Goal: Task Accomplishment & Management: Complete application form

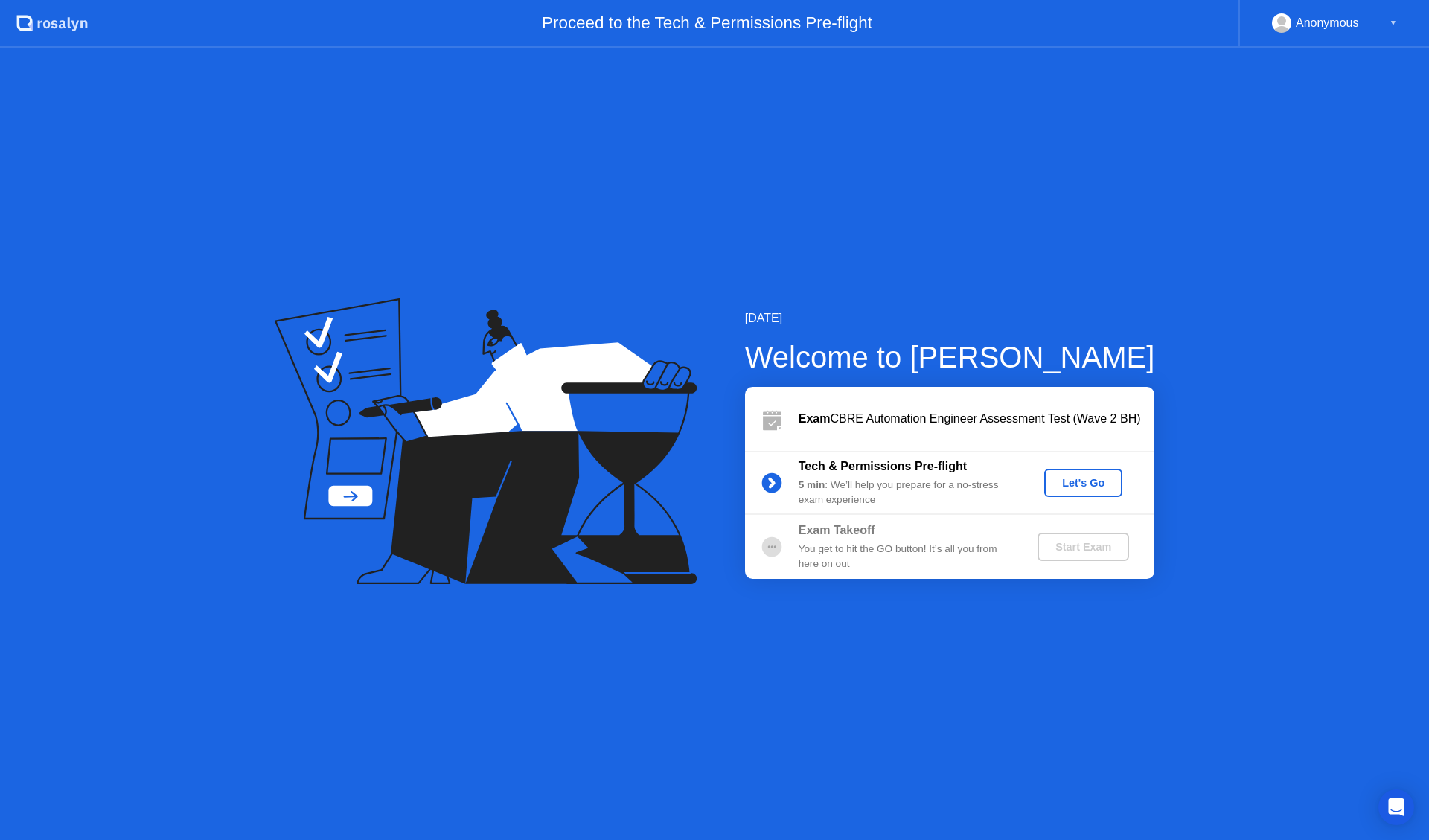
click at [1076, 484] on div "Let's Go" at bounding box center [1083, 482] width 66 height 12
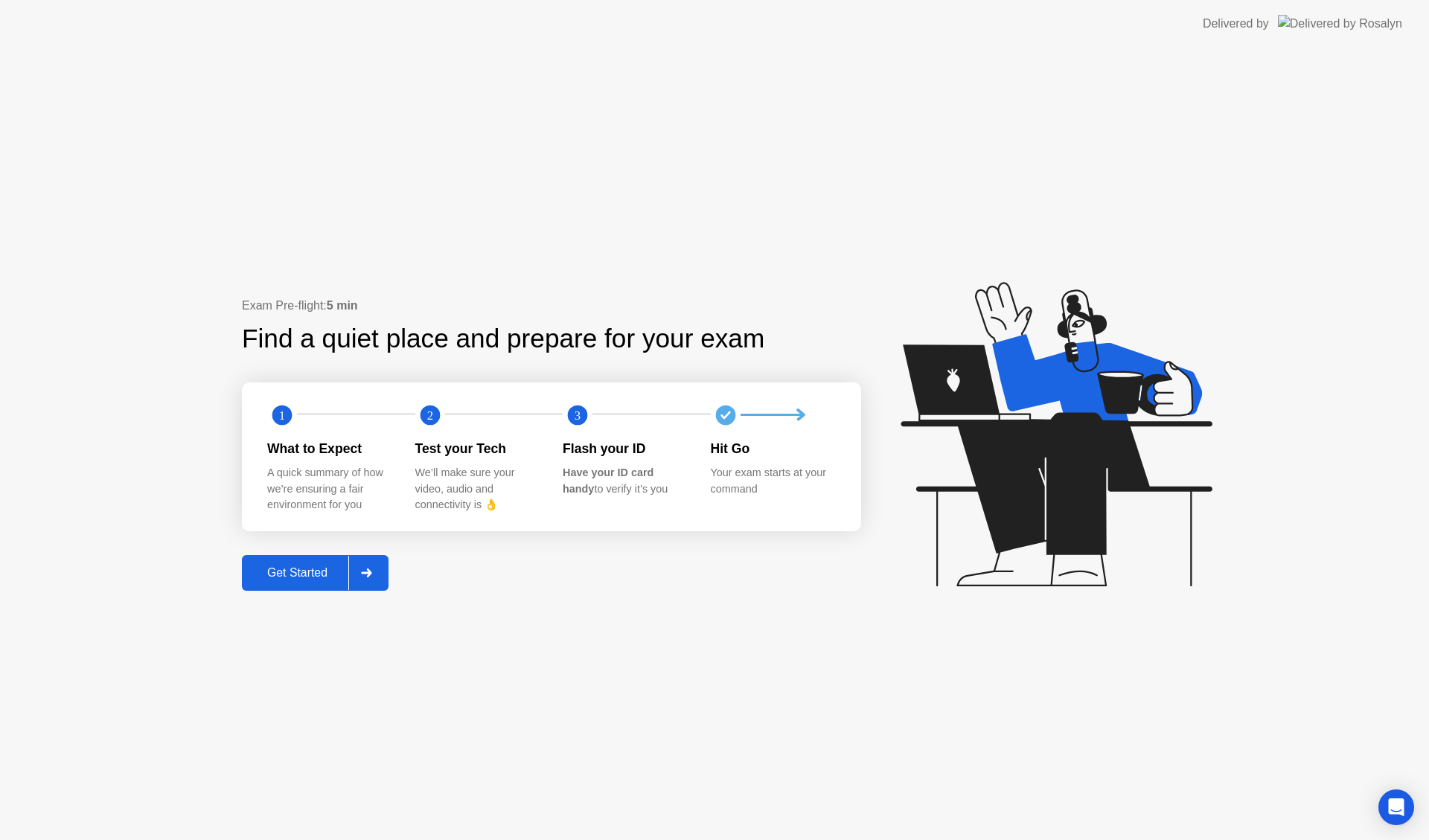
click at [336, 579] on div "Get Started" at bounding box center [297, 573] width 102 height 13
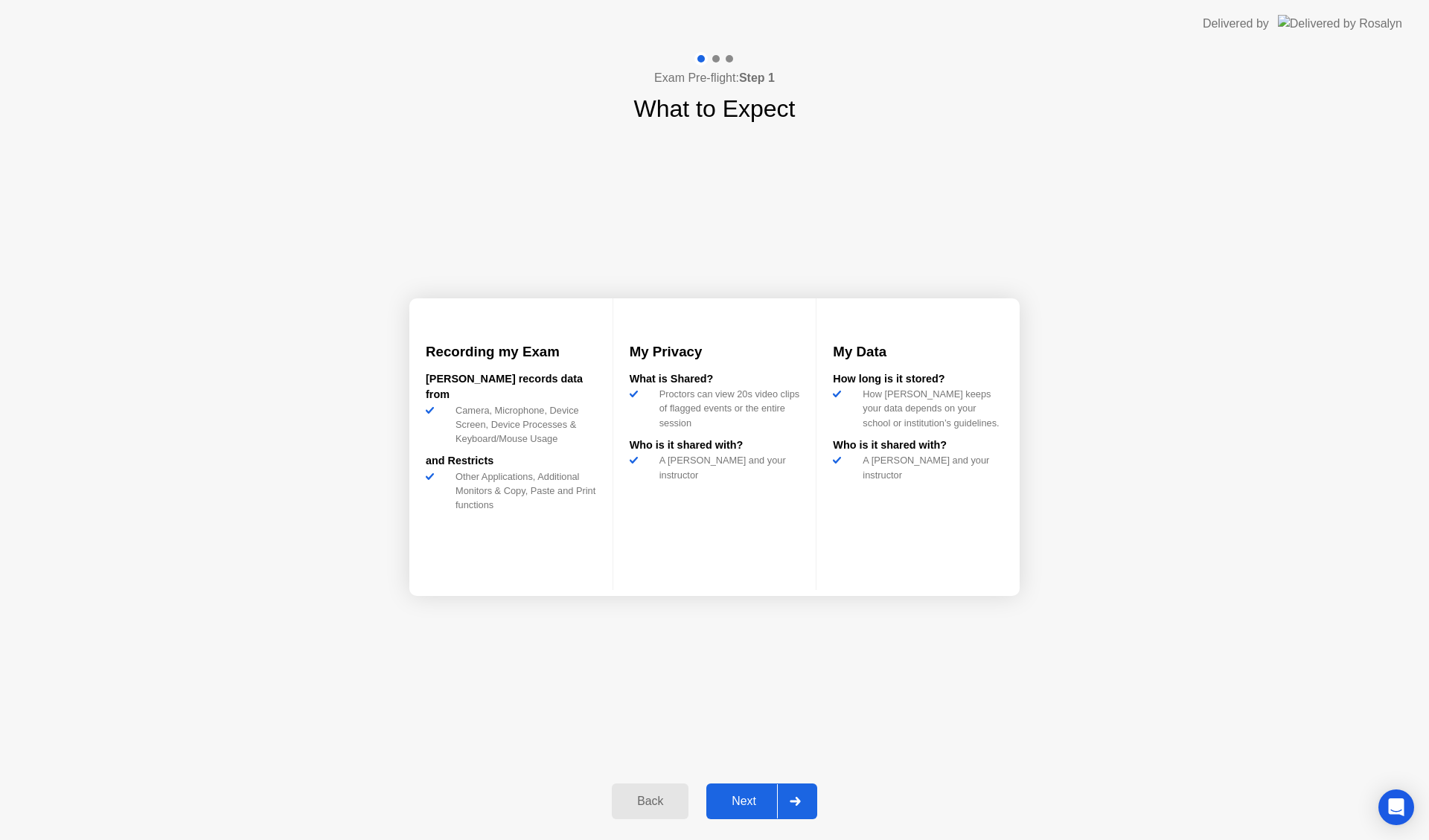
click at [746, 800] on div "Next" at bounding box center [744, 802] width 66 height 13
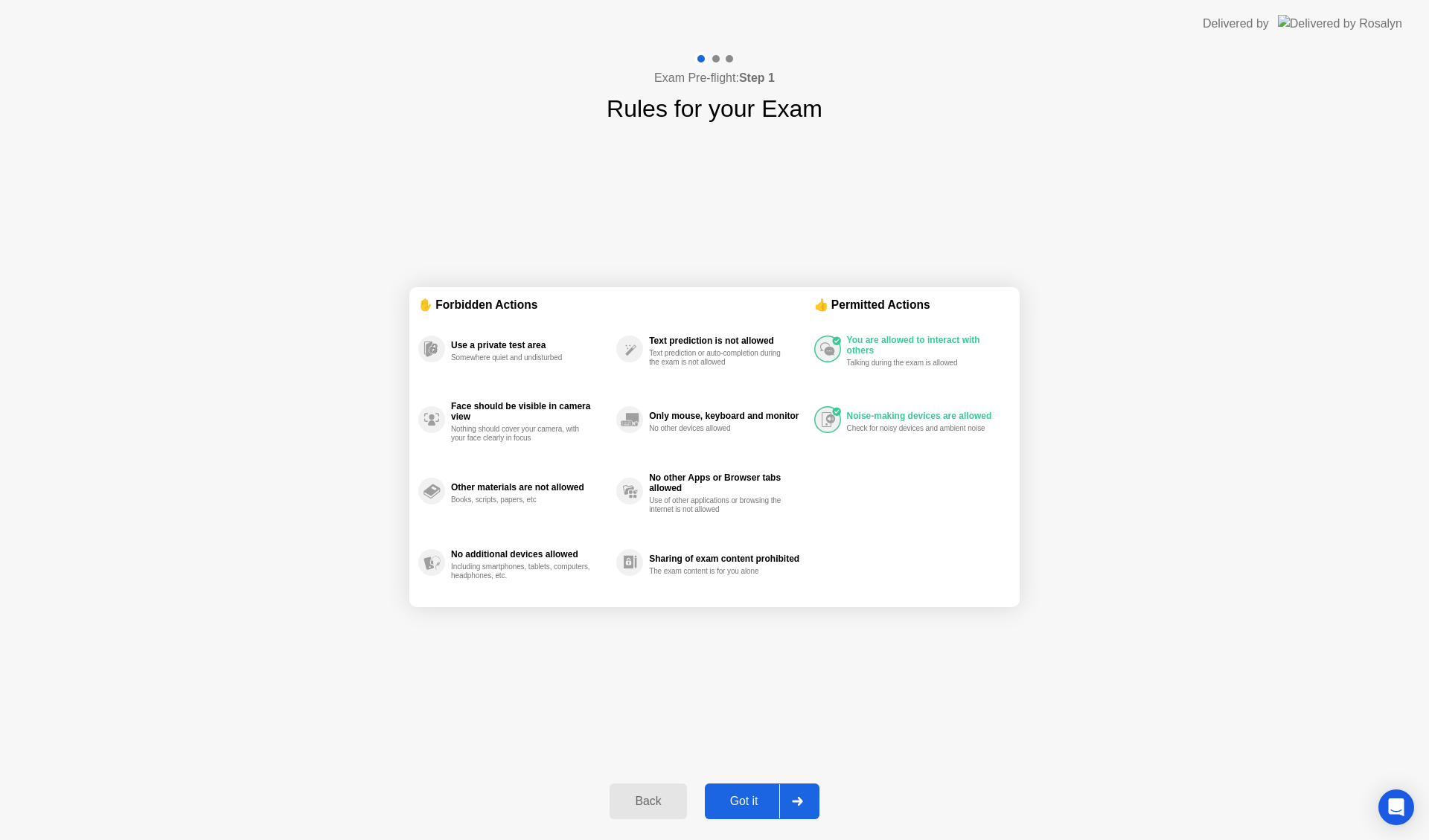
click at [863, 529] on div "You are allowed to interact with others Talking during the exam is allowed Nois…" at bounding box center [912, 456] width 197 height 285
click at [746, 796] on div "Got it" at bounding box center [745, 802] width 70 height 13
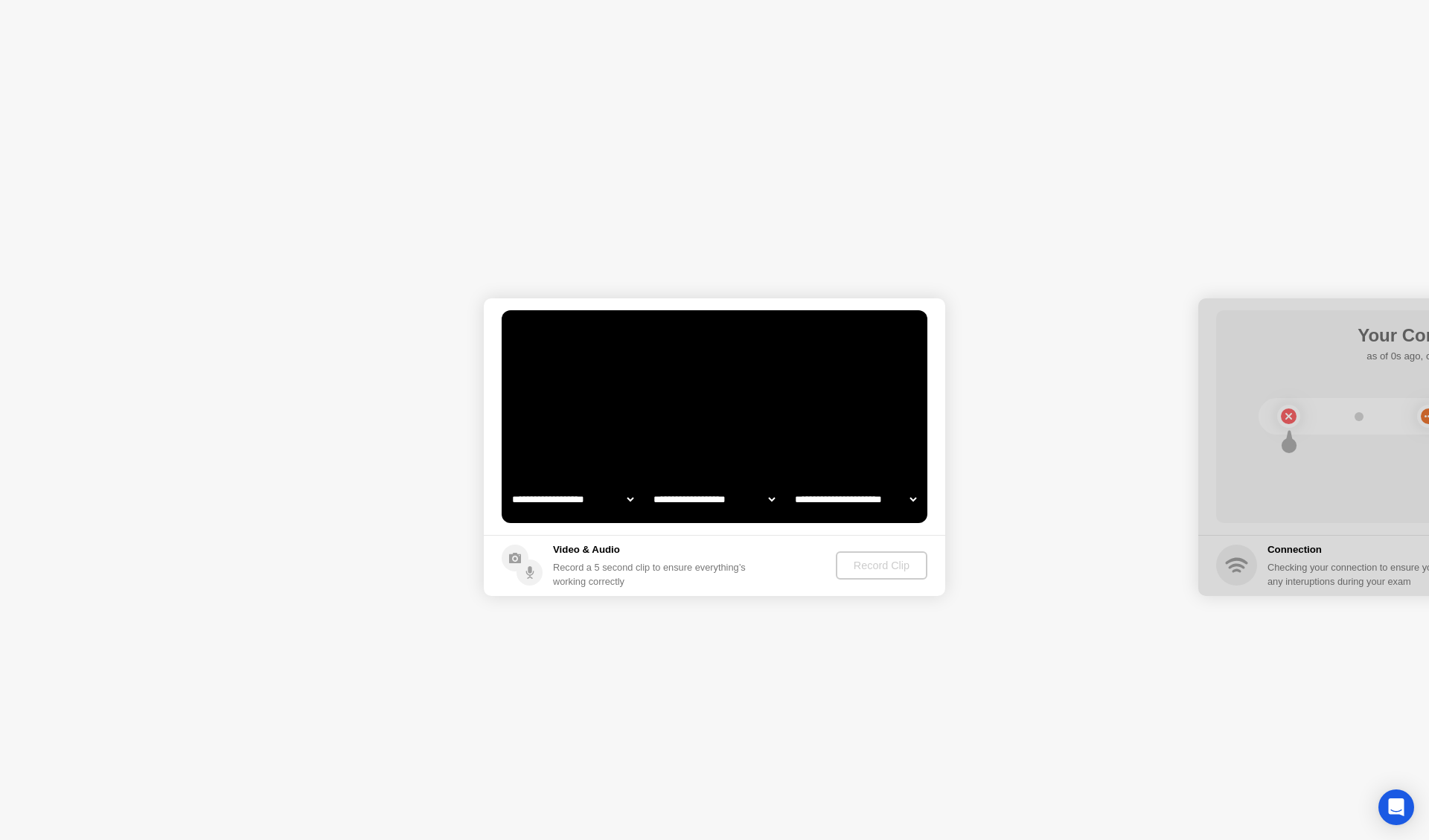
select select "**********"
select select "*******"
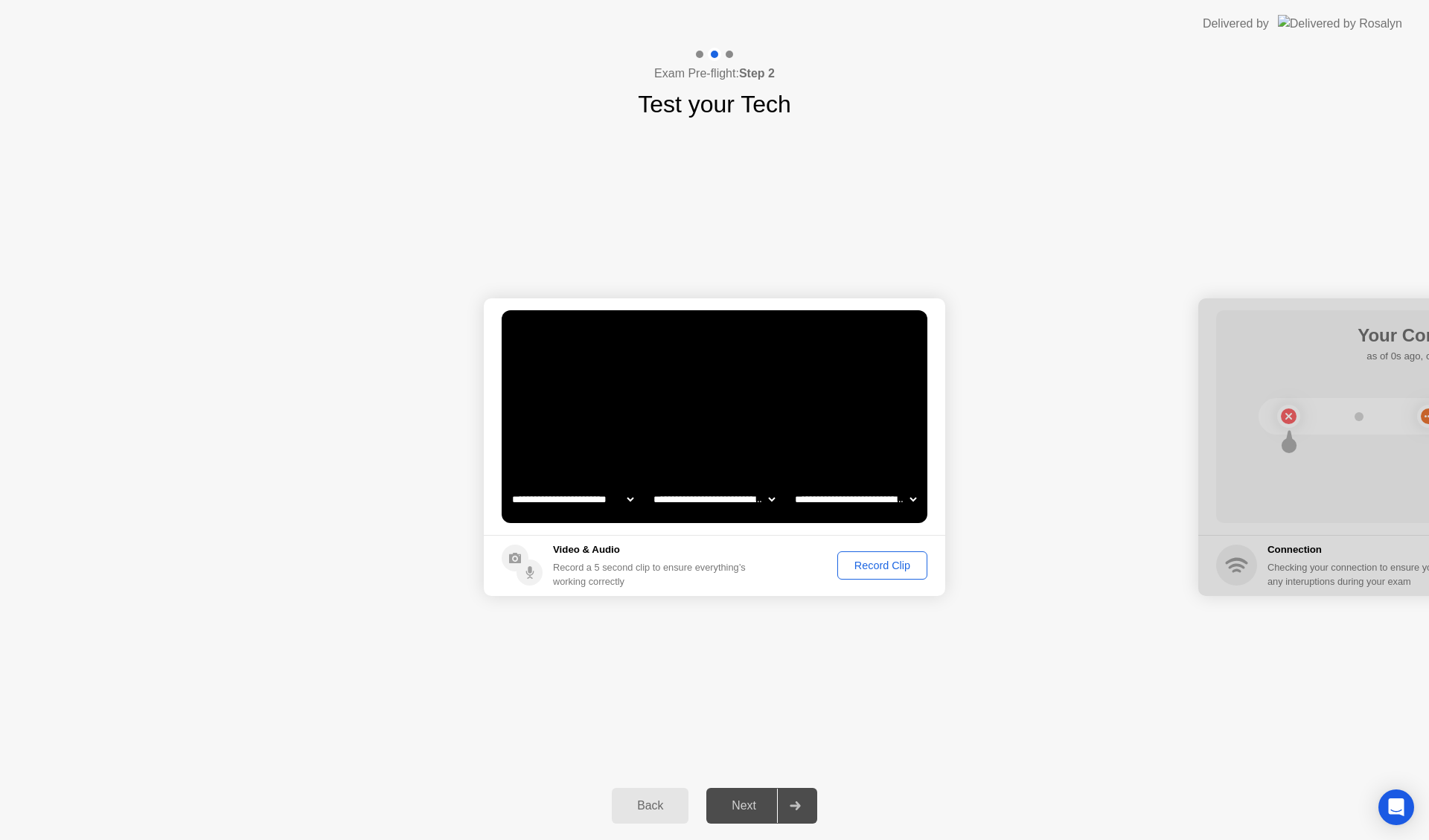
click at [866, 564] on div "Record Clip" at bounding box center [883, 566] width 80 height 12
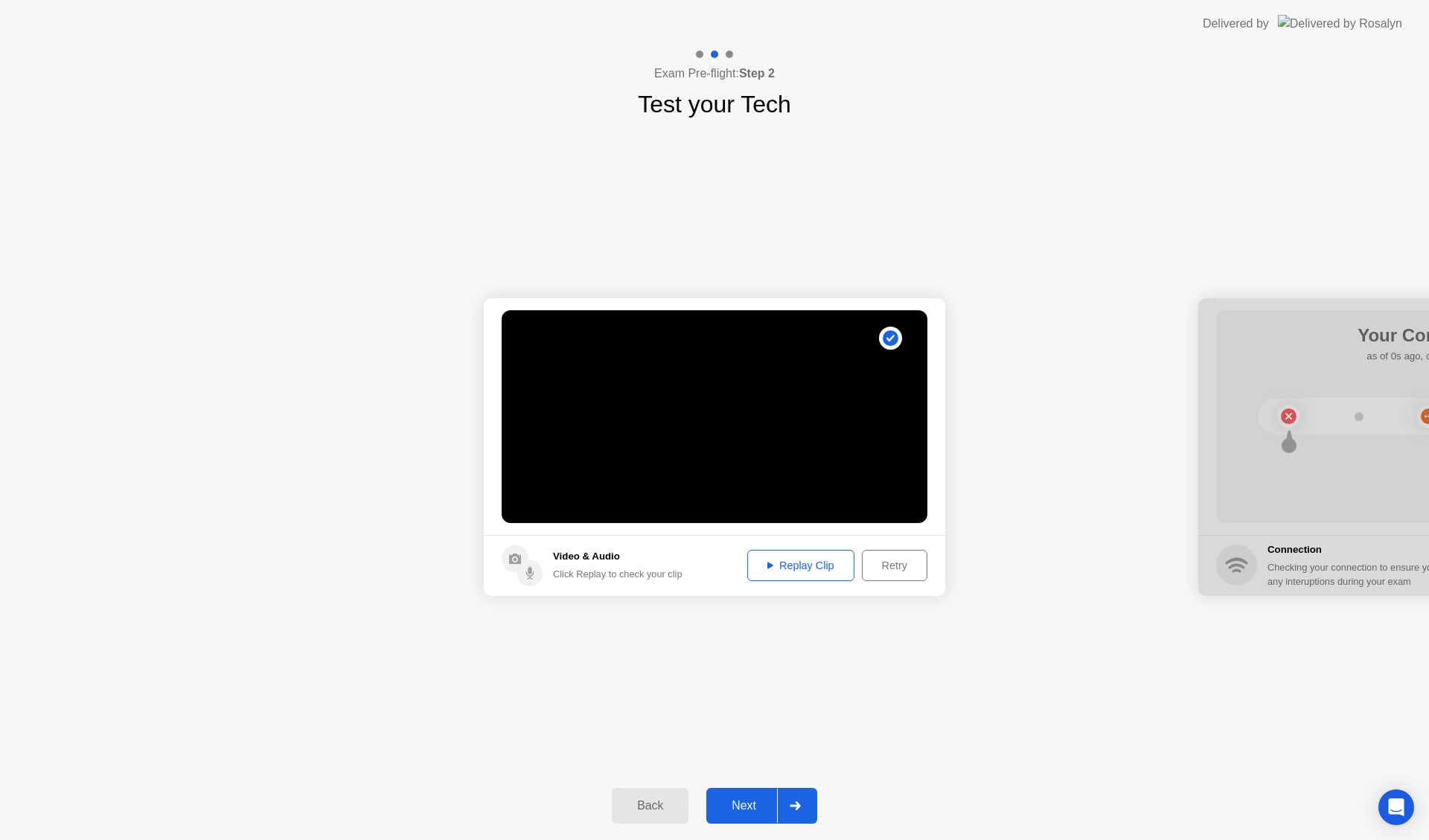
click at [824, 570] on div "Replay Clip" at bounding box center [801, 566] width 97 height 12
click at [752, 795] on button "Next" at bounding box center [762, 806] width 111 height 36
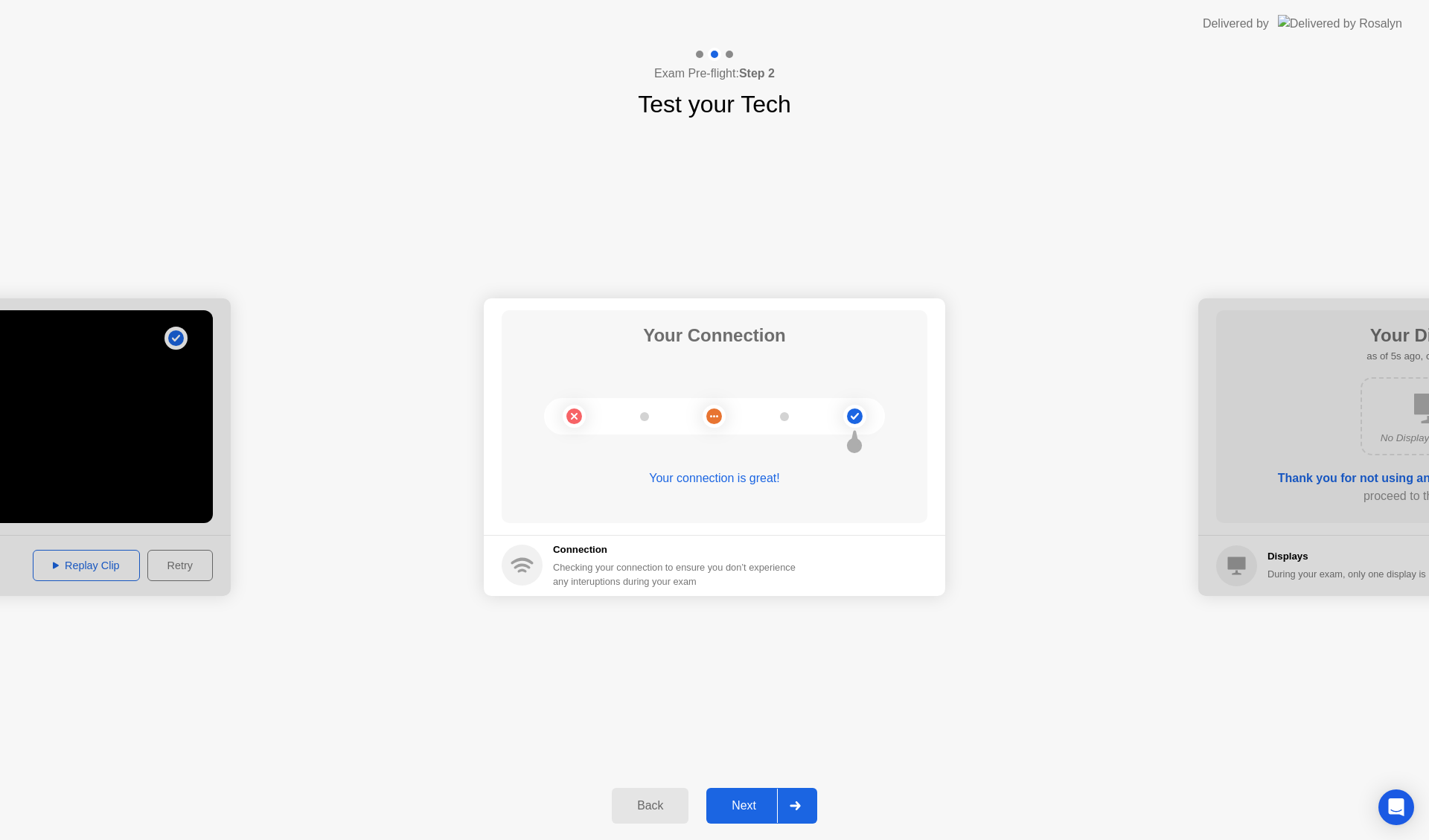
click at [746, 805] on div "Next" at bounding box center [744, 806] width 66 height 13
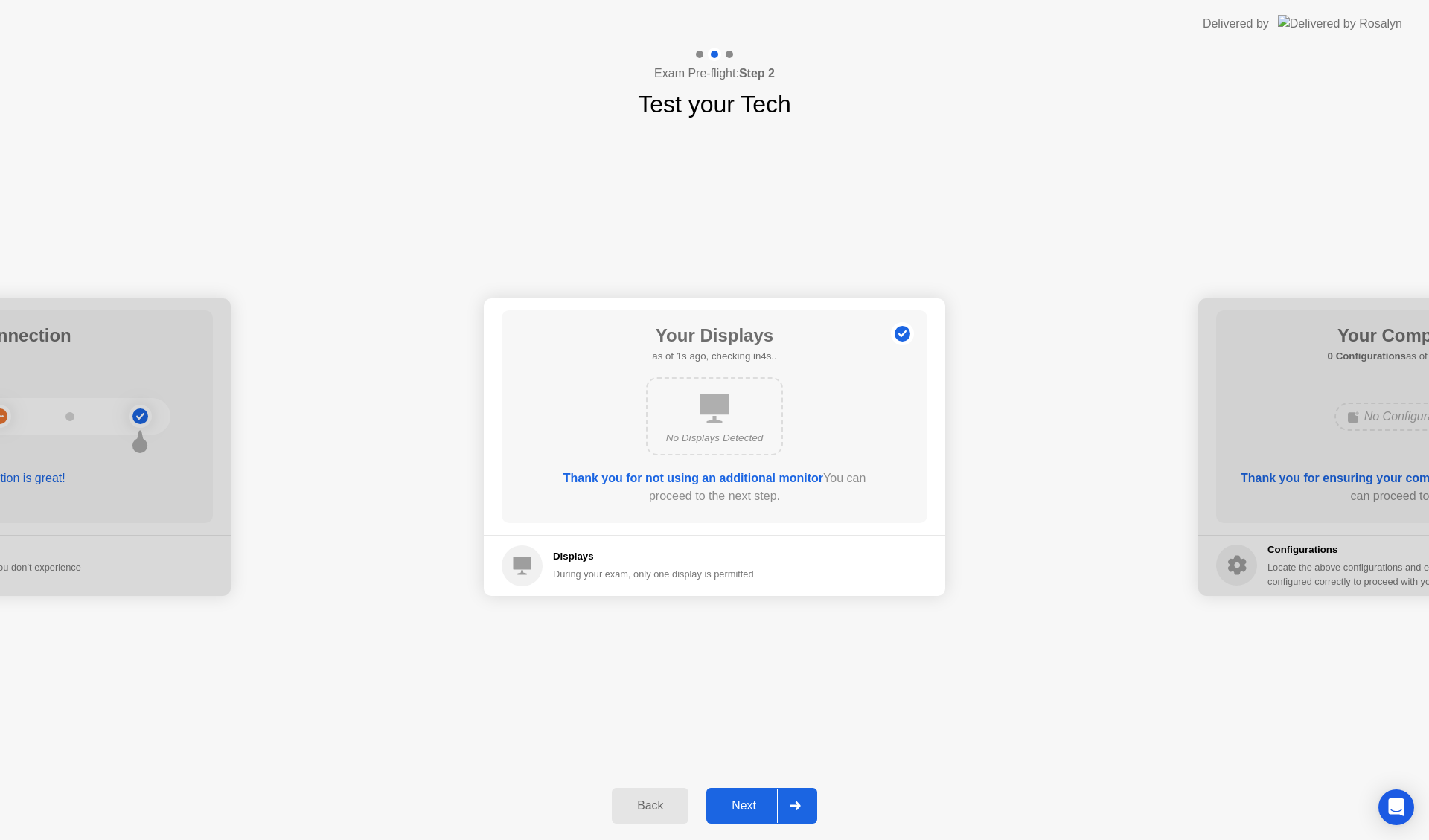
click at [752, 804] on div "Next" at bounding box center [744, 806] width 66 height 13
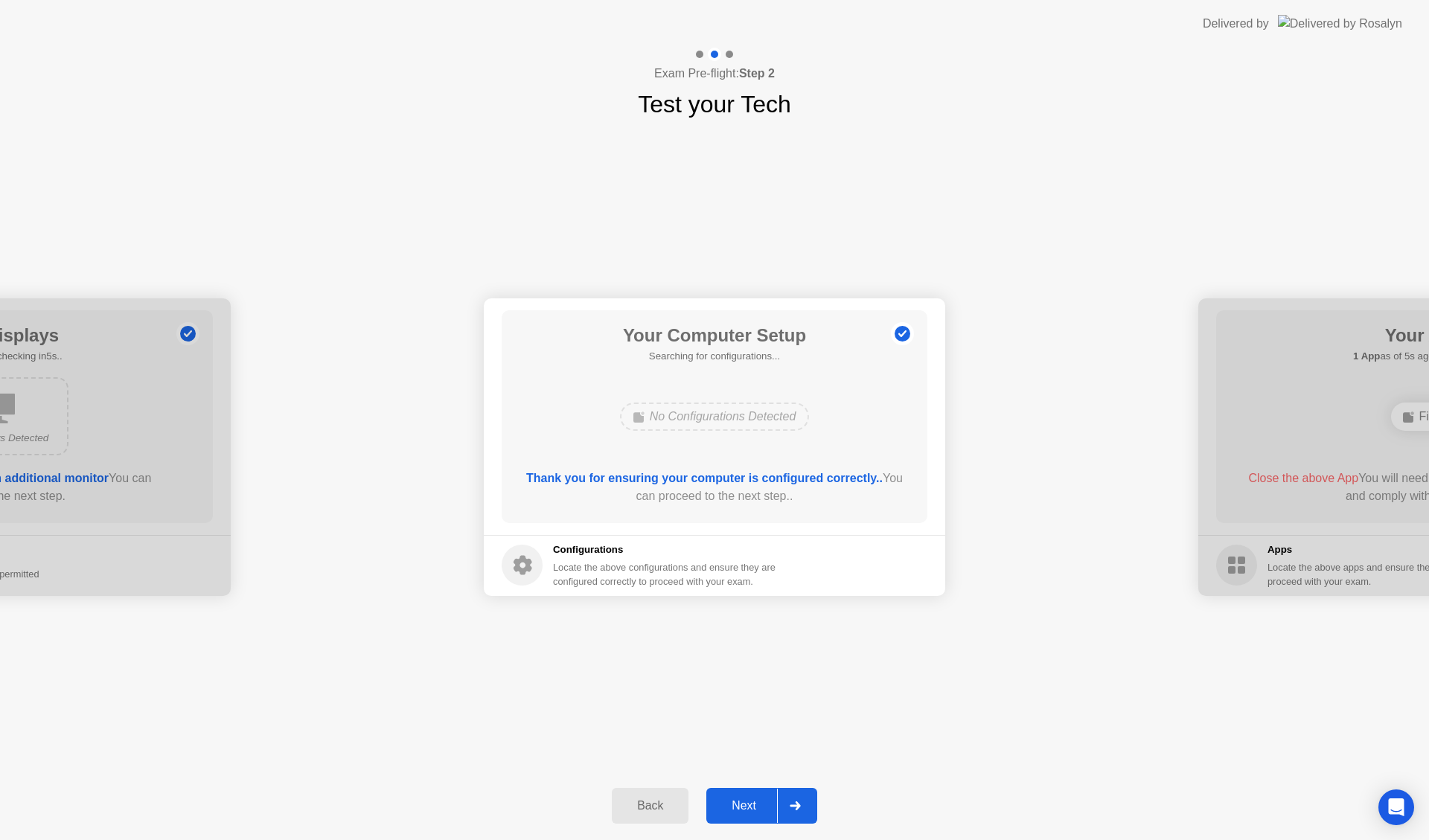
click at [752, 804] on div "Next" at bounding box center [744, 806] width 66 height 13
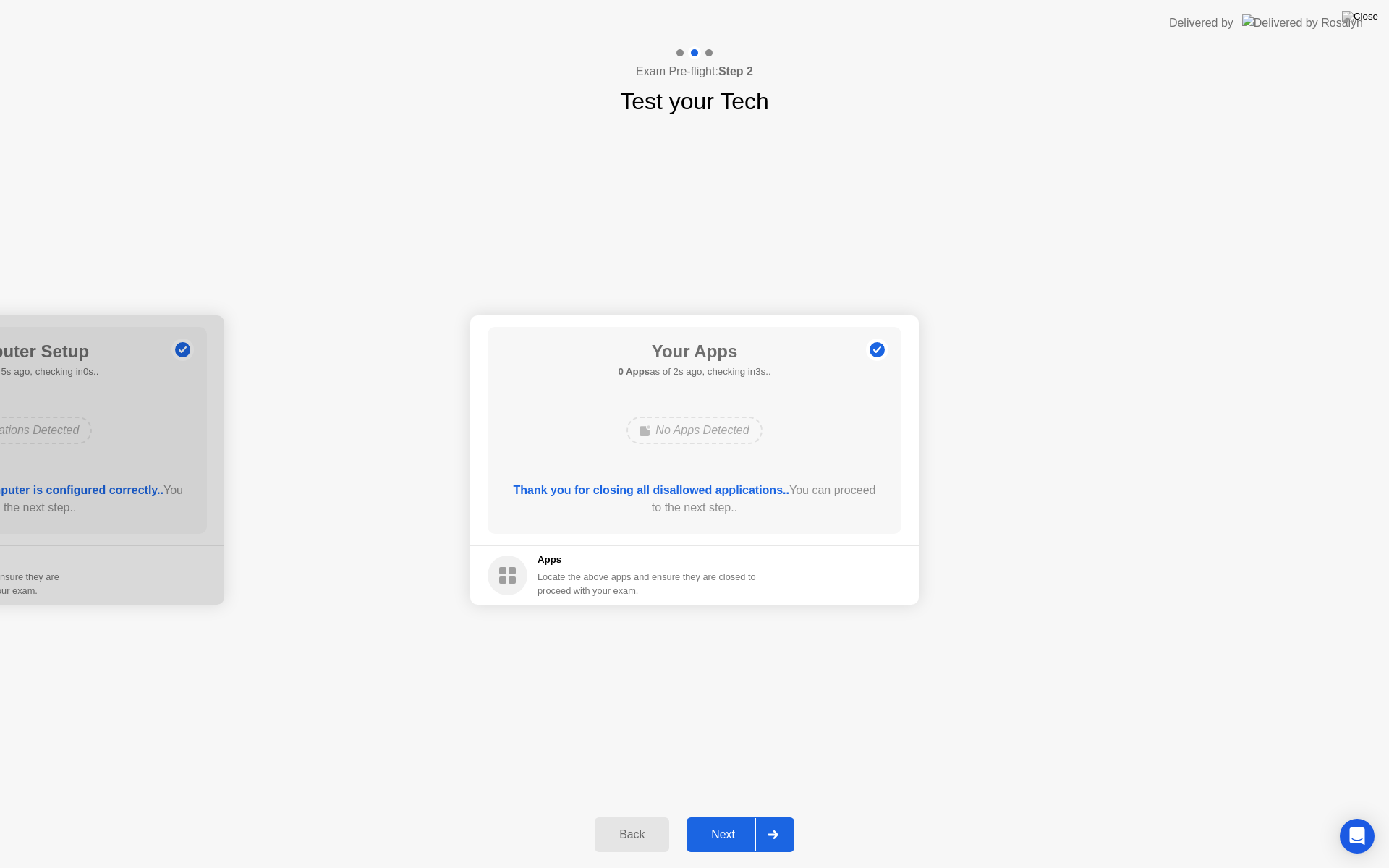
click at [725, 816] on div "Next" at bounding box center [723, 835] width 64 height 13
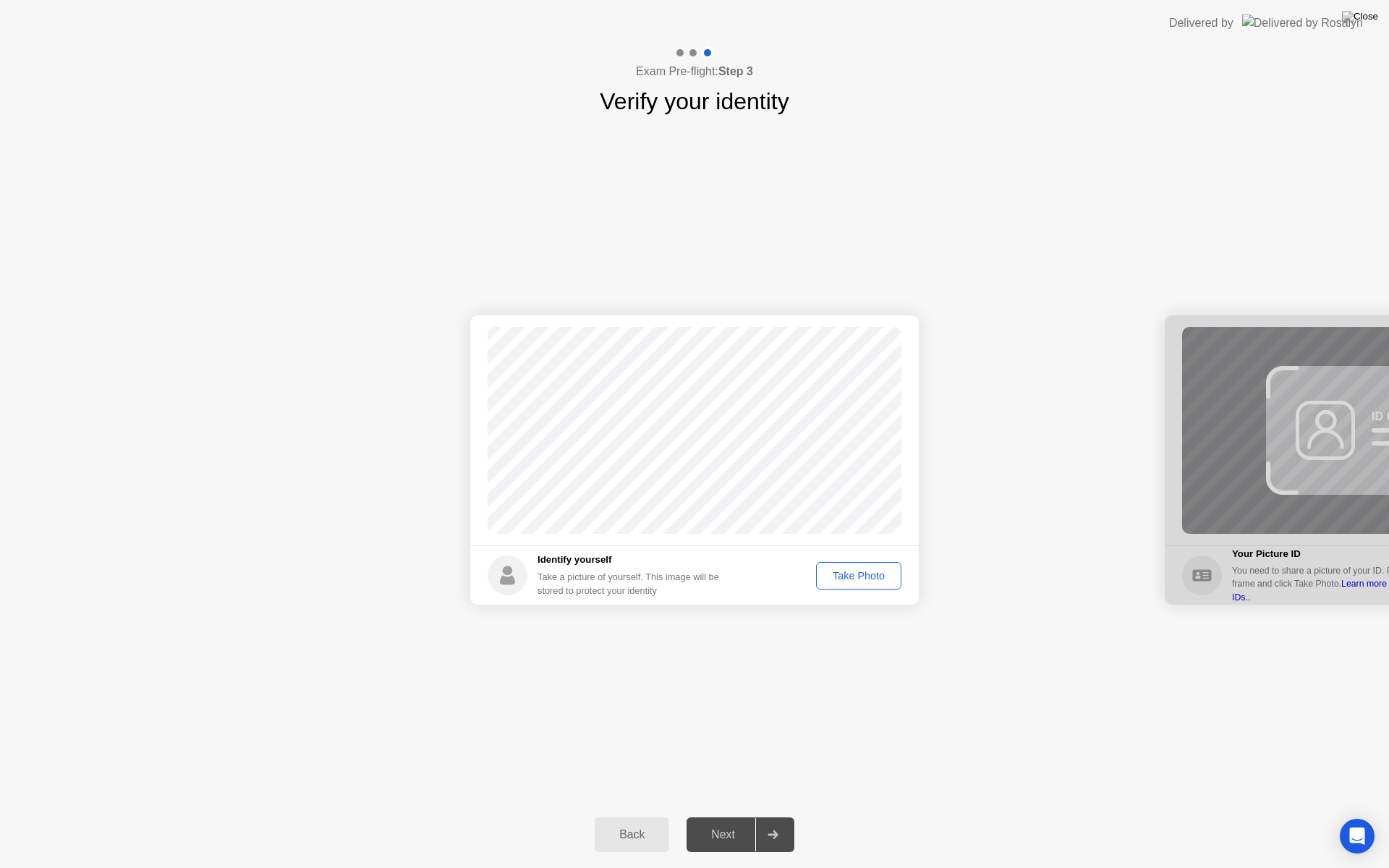
click at [852, 574] on div "Take Photo" at bounding box center [859, 575] width 75 height 12
click at [734, 816] on button "Next" at bounding box center [741, 835] width 108 height 35
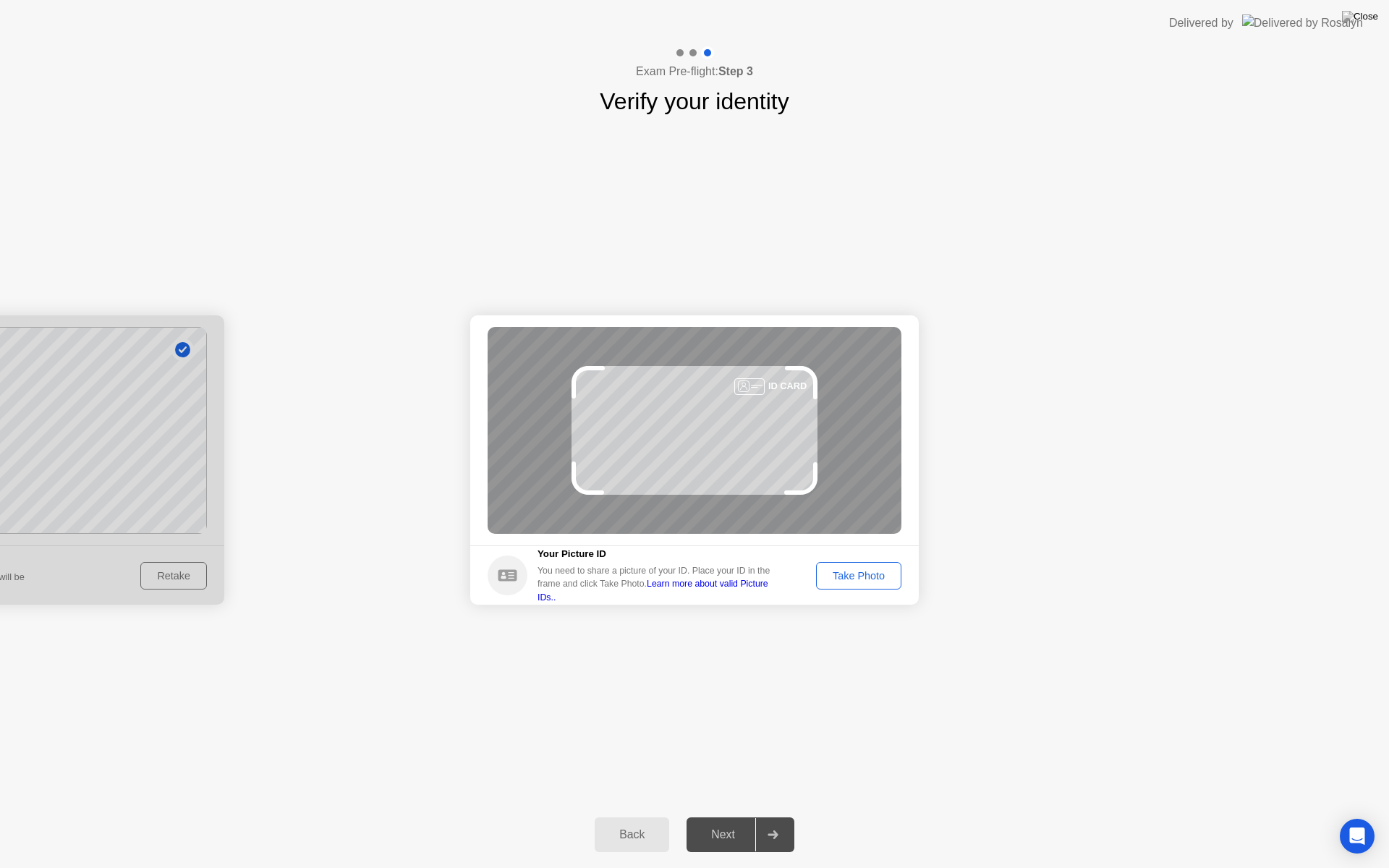
click at [654, 457] on div "ID CARD" at bounding box center [694, 430] width 414 height 207
click at [842, 574] on div "Take Photo" at bounding box center [859, 575] width 75 height 12
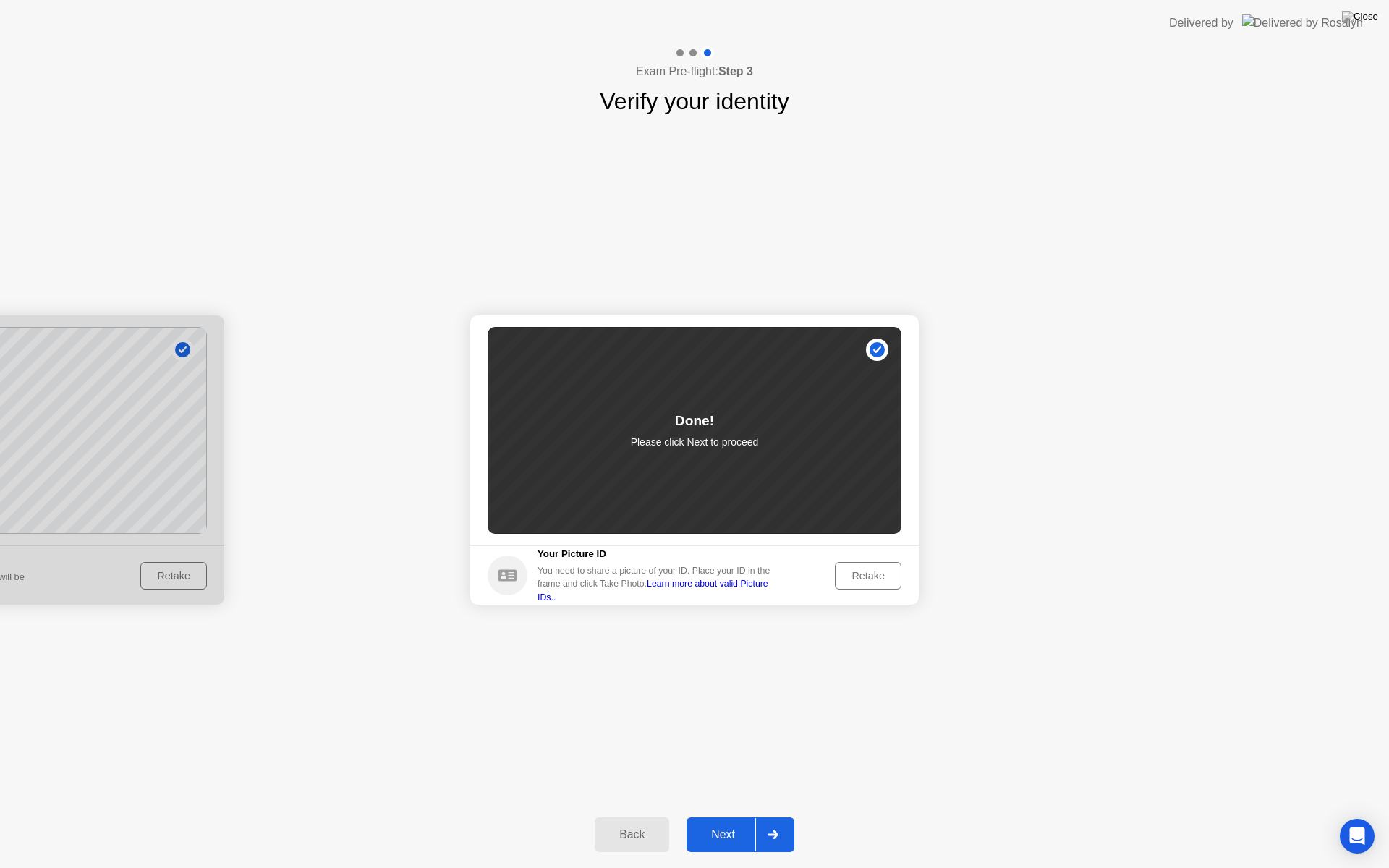
click at [716, 816] on div "Next" at bounding box center [723, 835] width 64 height 13
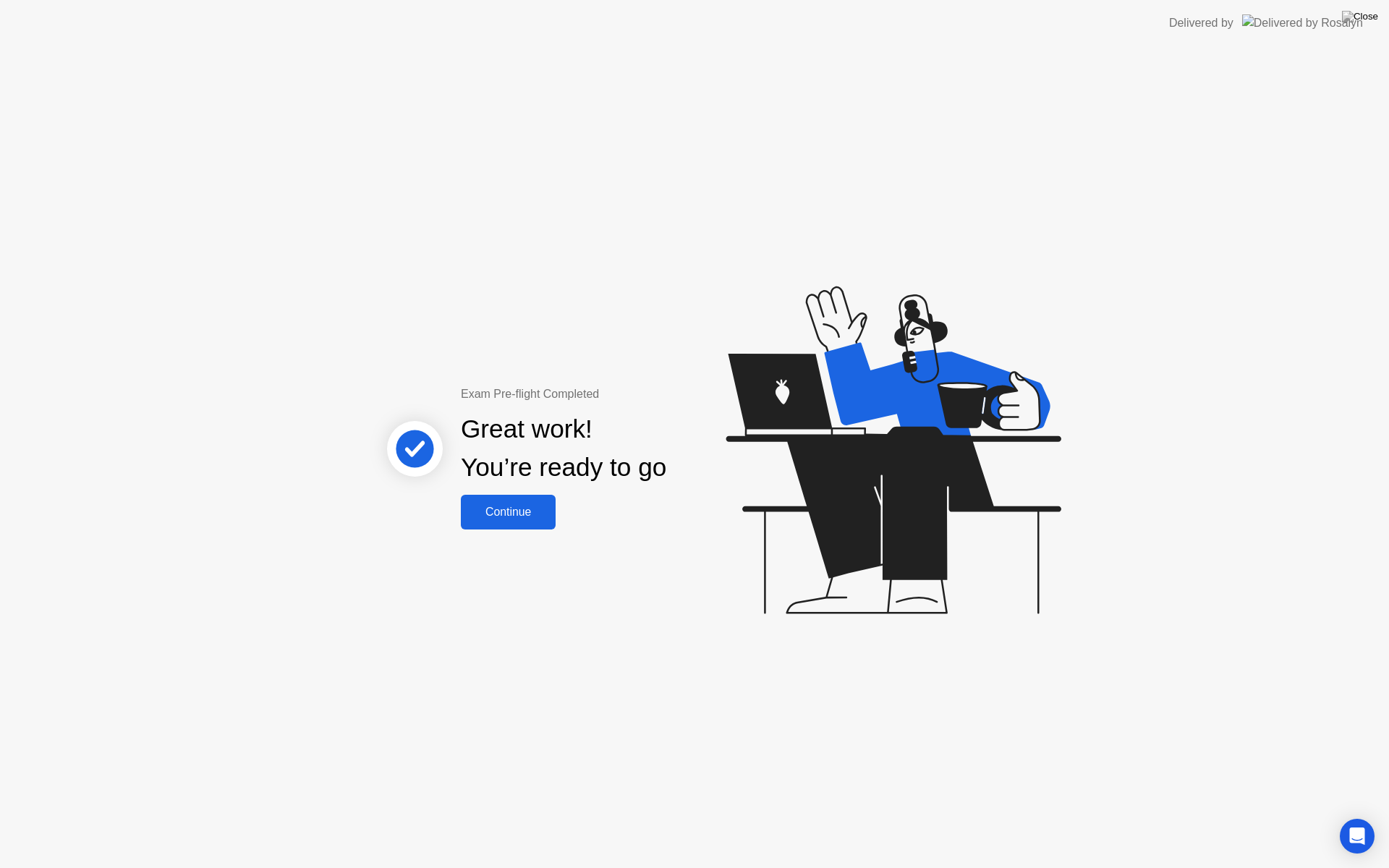
click at [533, 511] on div "Continue" at bounding box center [508, 512] width 86 height 13
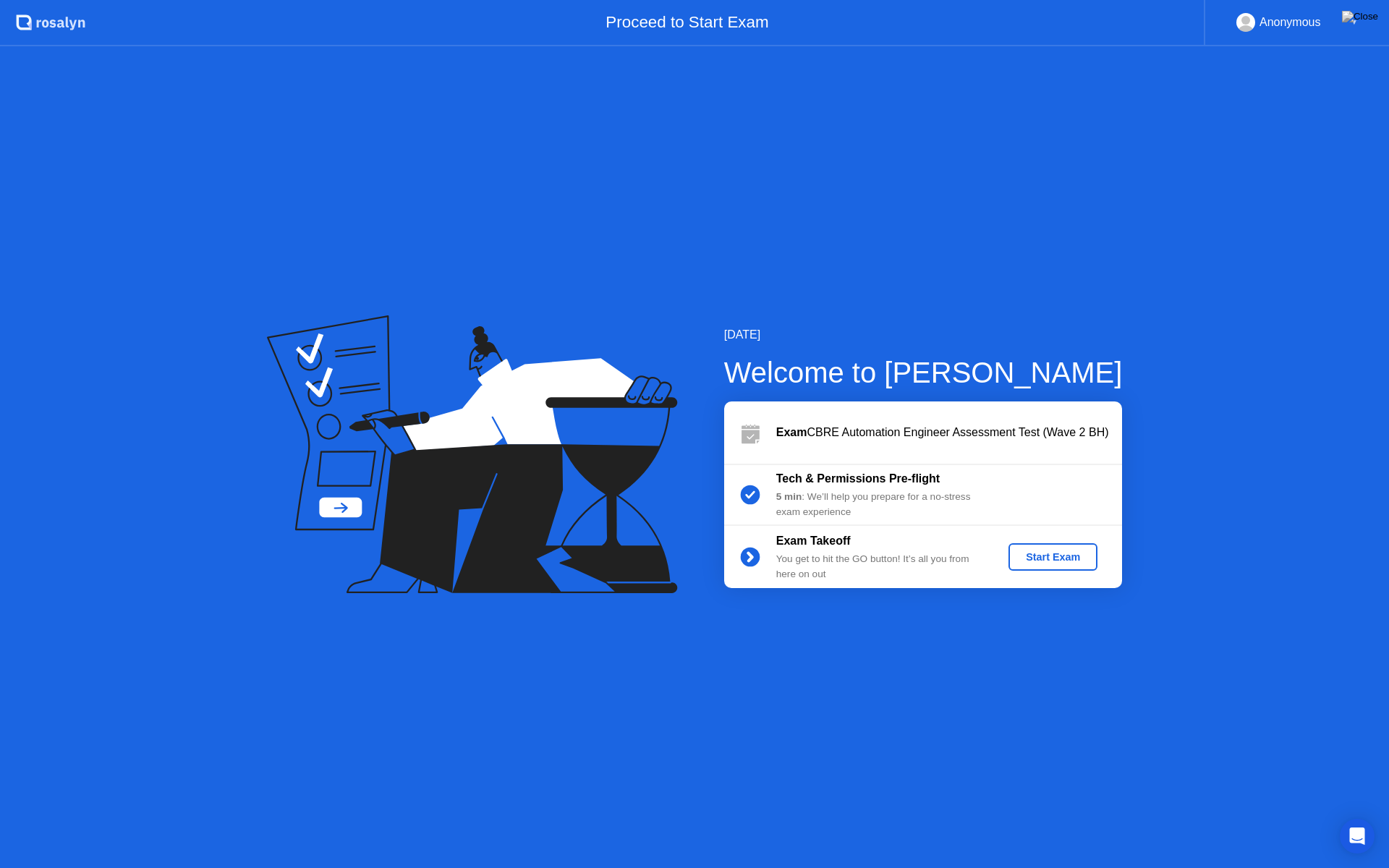
click at [1048, 560] on div "Start Exam" at bounding box center [1053, 557] width 78 height 12
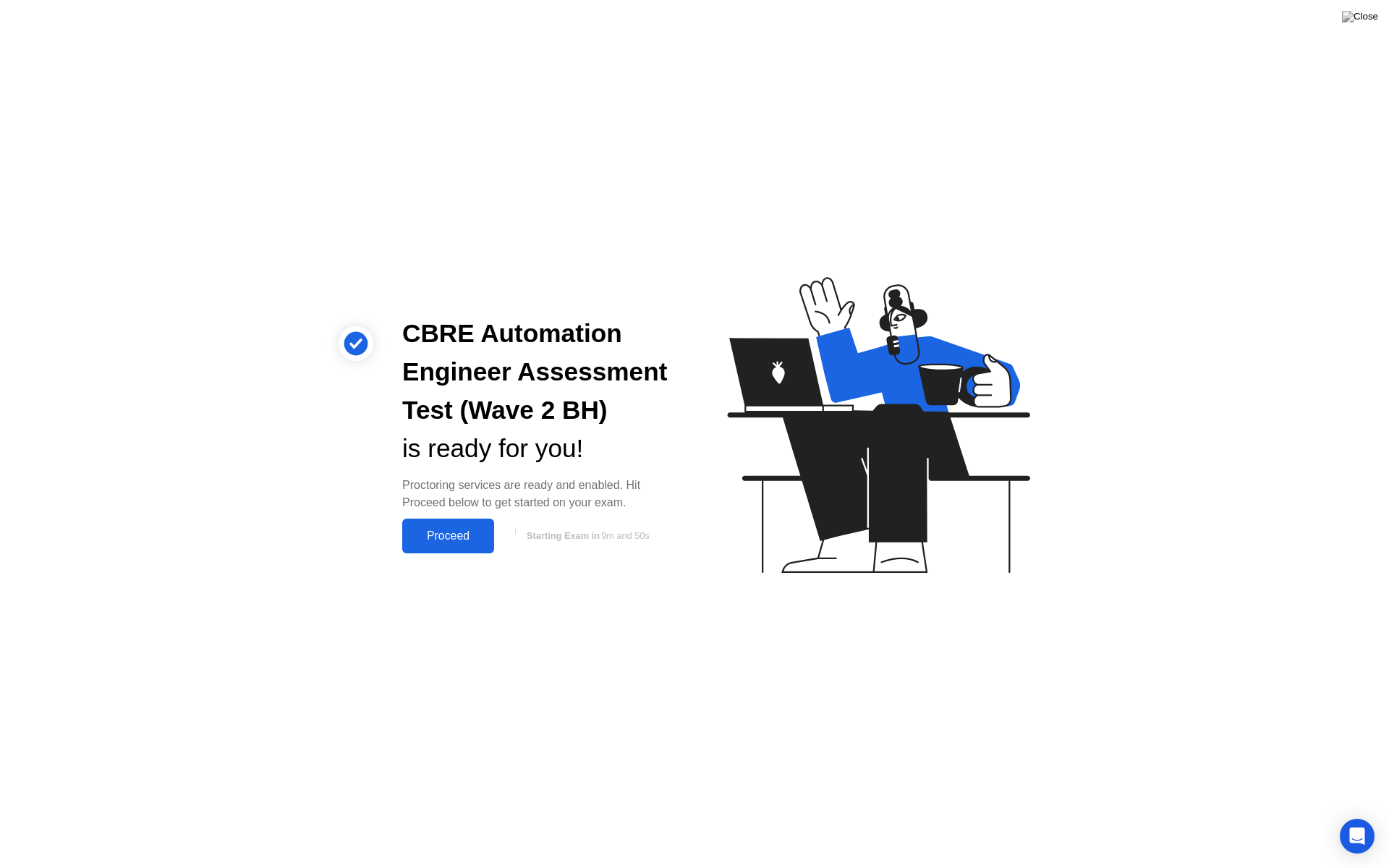
click at [471, 529] on div "Proceed" at bounding box center [448, 536] width 83 height 13
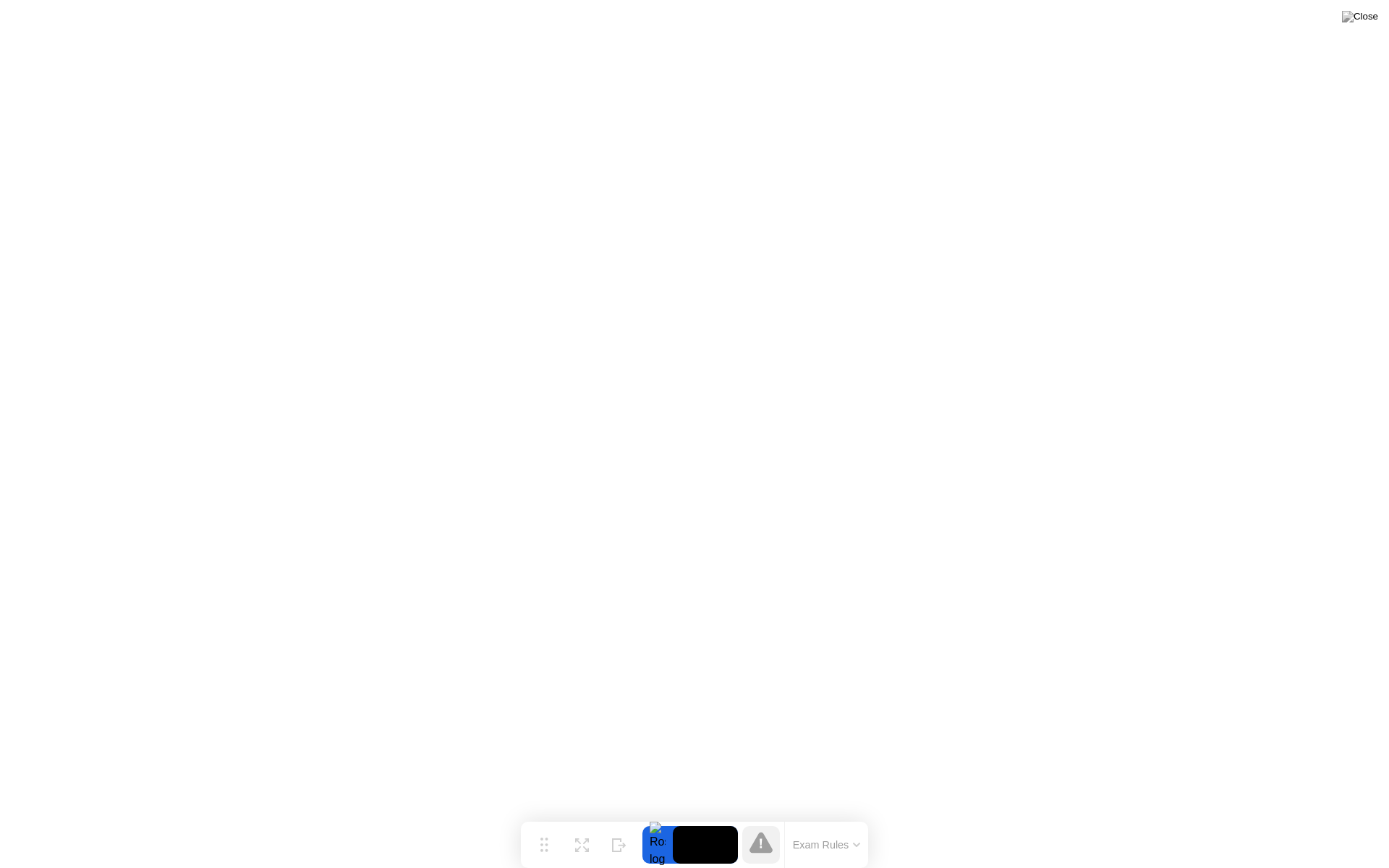
click at [845, 816] on button "Exam Rules" at bounding box center [827, 845] width 77 height 13
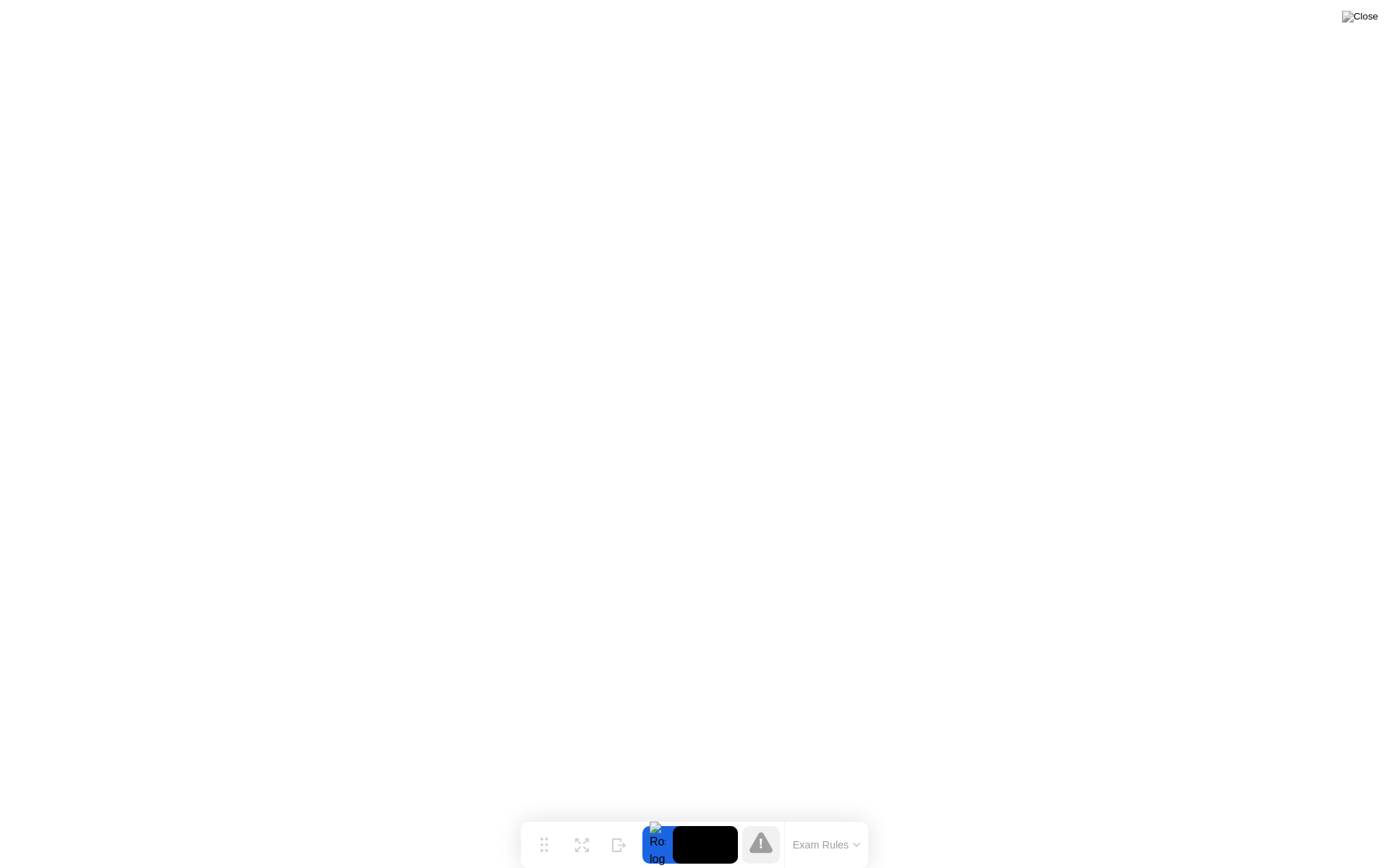
click at [767, 816] on icon at bounding box center [760, 842] width 23 height 21
drag, startPoint x: 541, startPoint y: 849, endPoint x: 424, endPoint y: 843, distance: 117.2
click at [424, 816] on div "Move" at bounding box center [427, 850] width 19 height 9
click at [687, 816] on button "Exam Rules" at bounding box center [710, 838] width 77 height 13
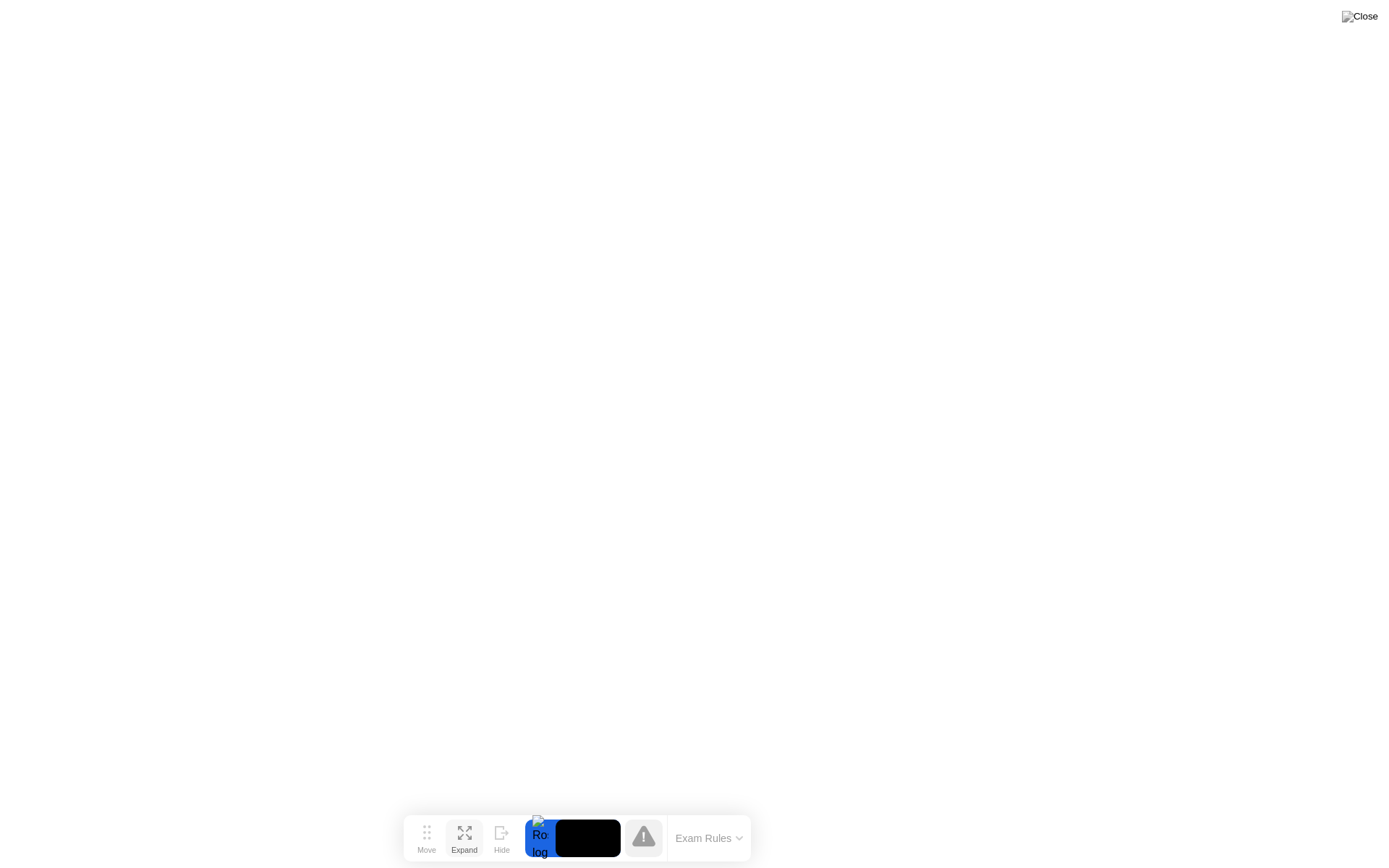
click at [461, 816] on icon at bounding box center [464, 832] width 13 height 13
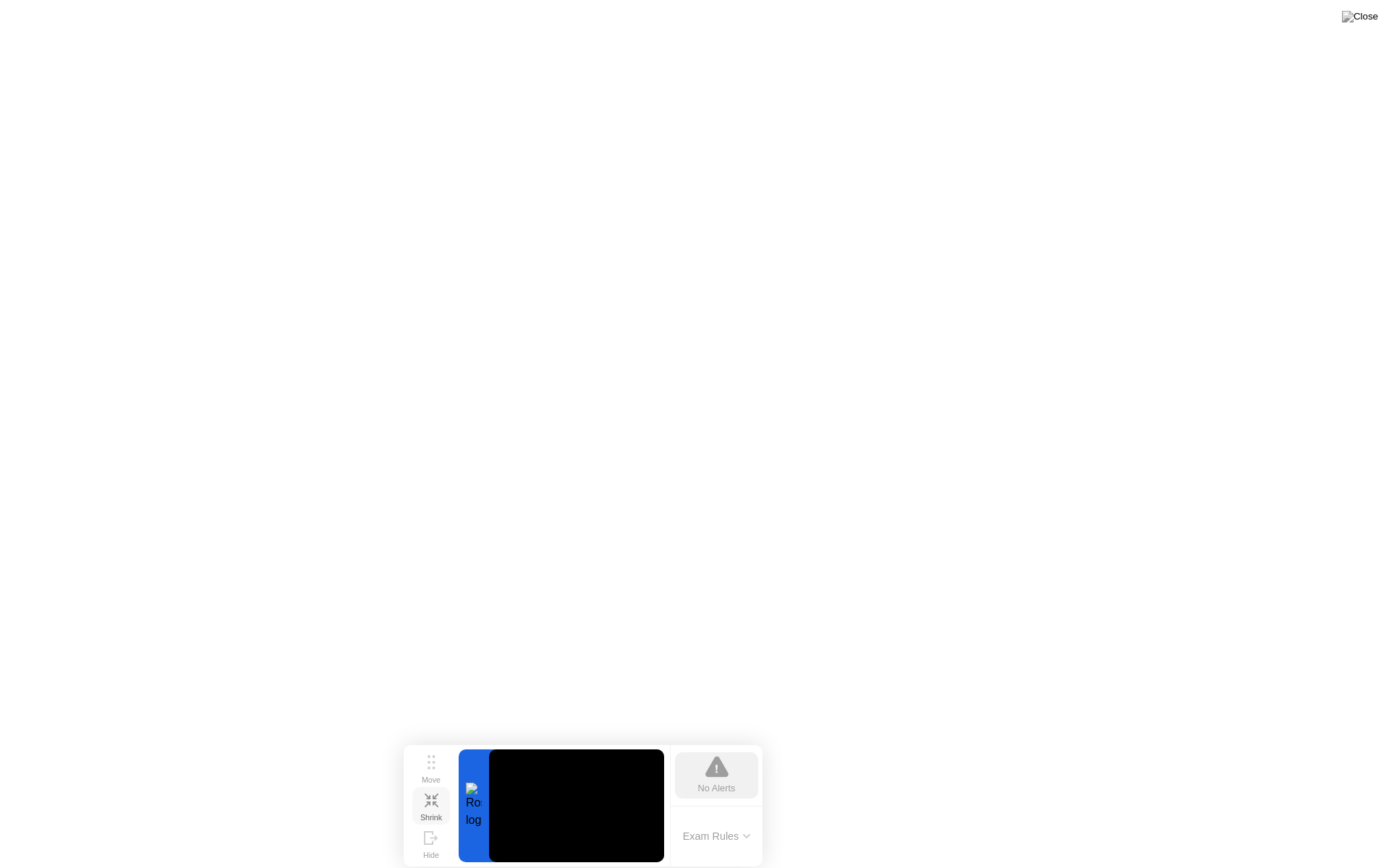
click at [432, 800] on icon at bounding box center [431, 800] width 13 height 13
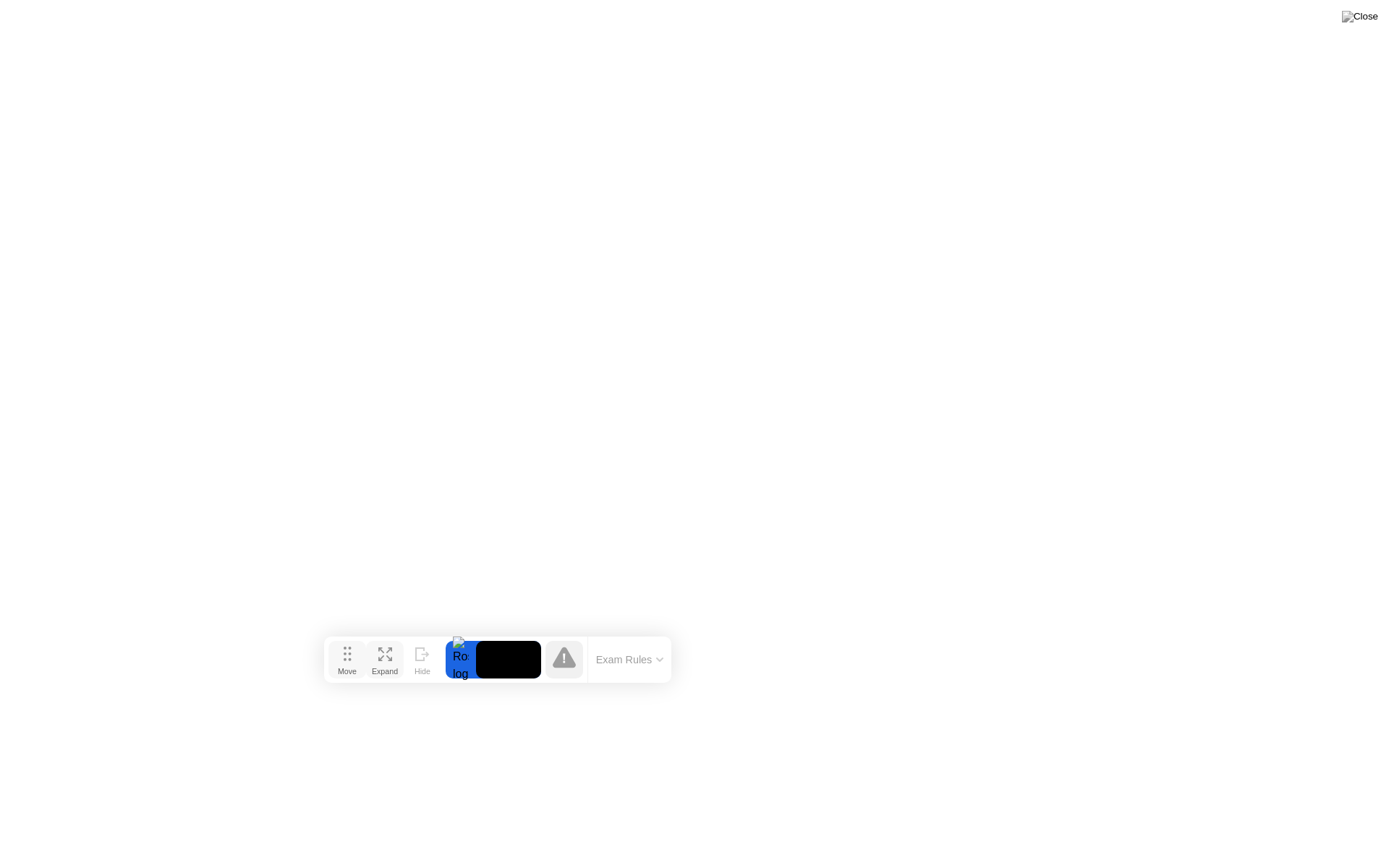
drag, startPoint x: 437, startPoint y: 837, endPoint x: 356, endPoint y: 659, distance: 195.6
click at [356, 659] on button "Move" at bounding box center [347, 659] width 37 height 37
click at [386, 667] on div "Expand" at bounding box center [385, 671] width 26 height 9
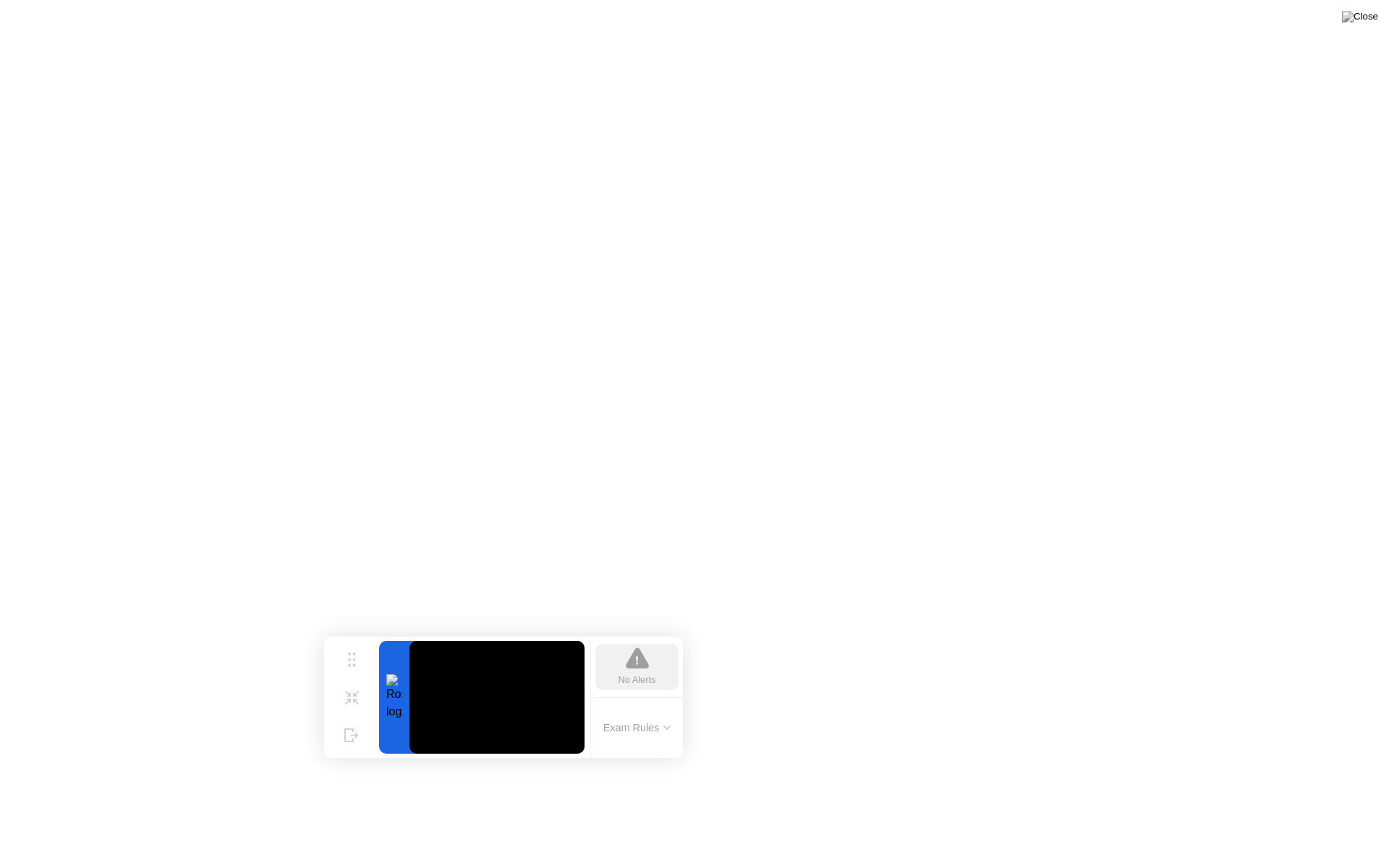
click at [641, 670] on icon at bounding box center [637, 658] width 23 height 23
click at [347, 742] on div "Hide" at bounding box center [352, 746] width 16 height 9
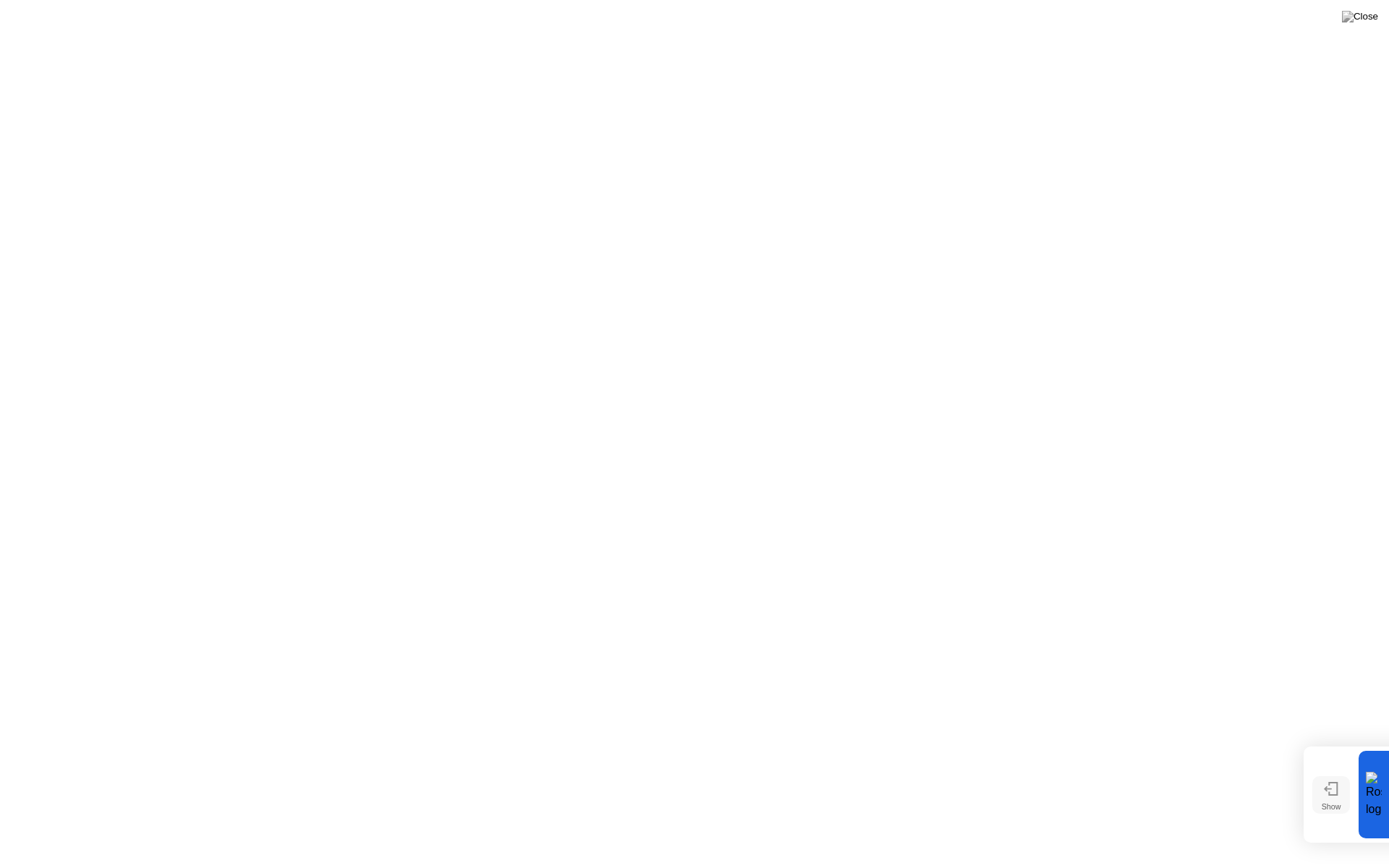
click at [1333, 805] on div "Show" at bounding box center [1332, 806] width 20 height 9
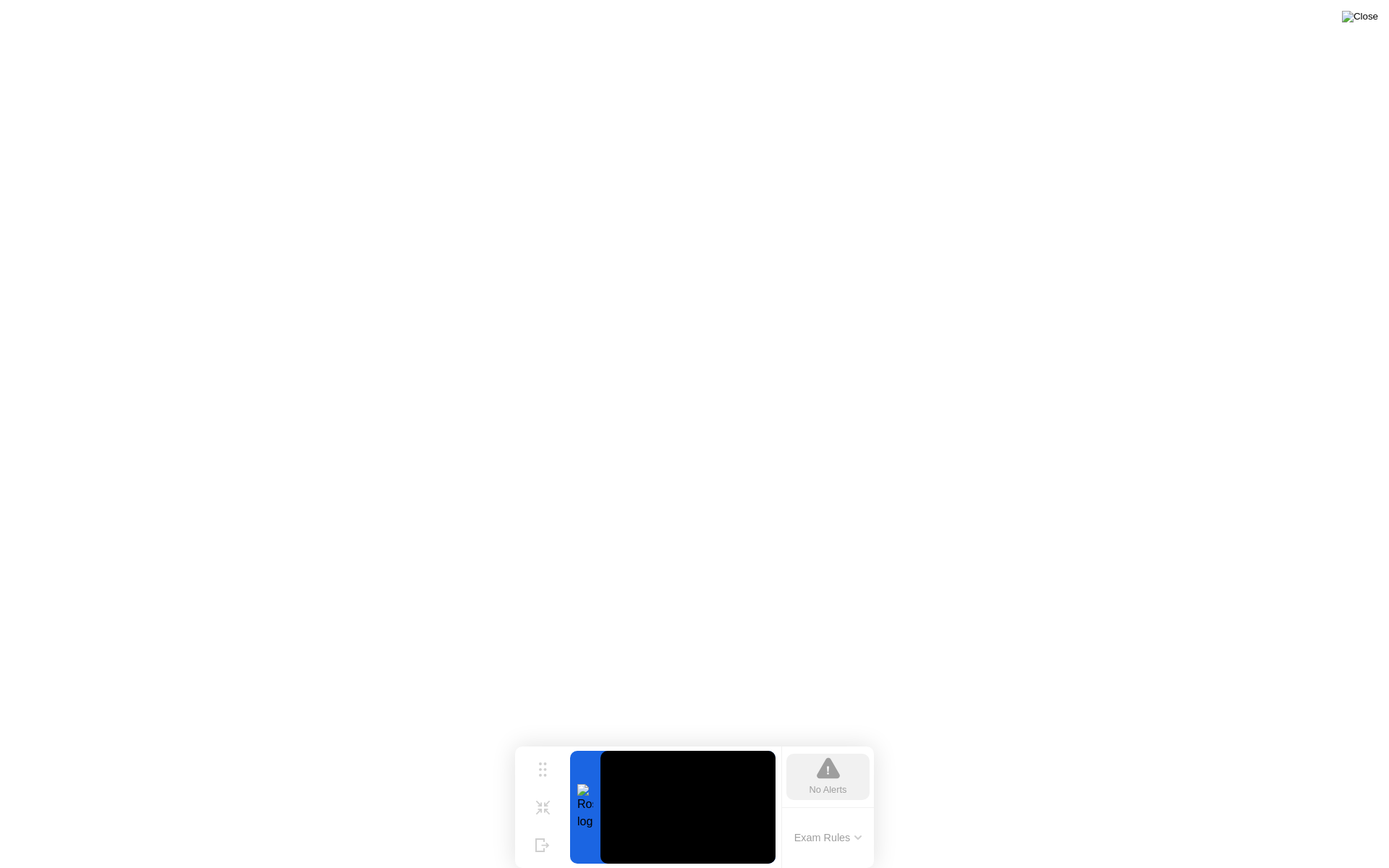
click at [1369, 18] on img at bounding box center [1360, 17] width 37 height 12
click at [863, 816] on button "Exam Rules" at bounding box center [829, 838] width 77 height 13
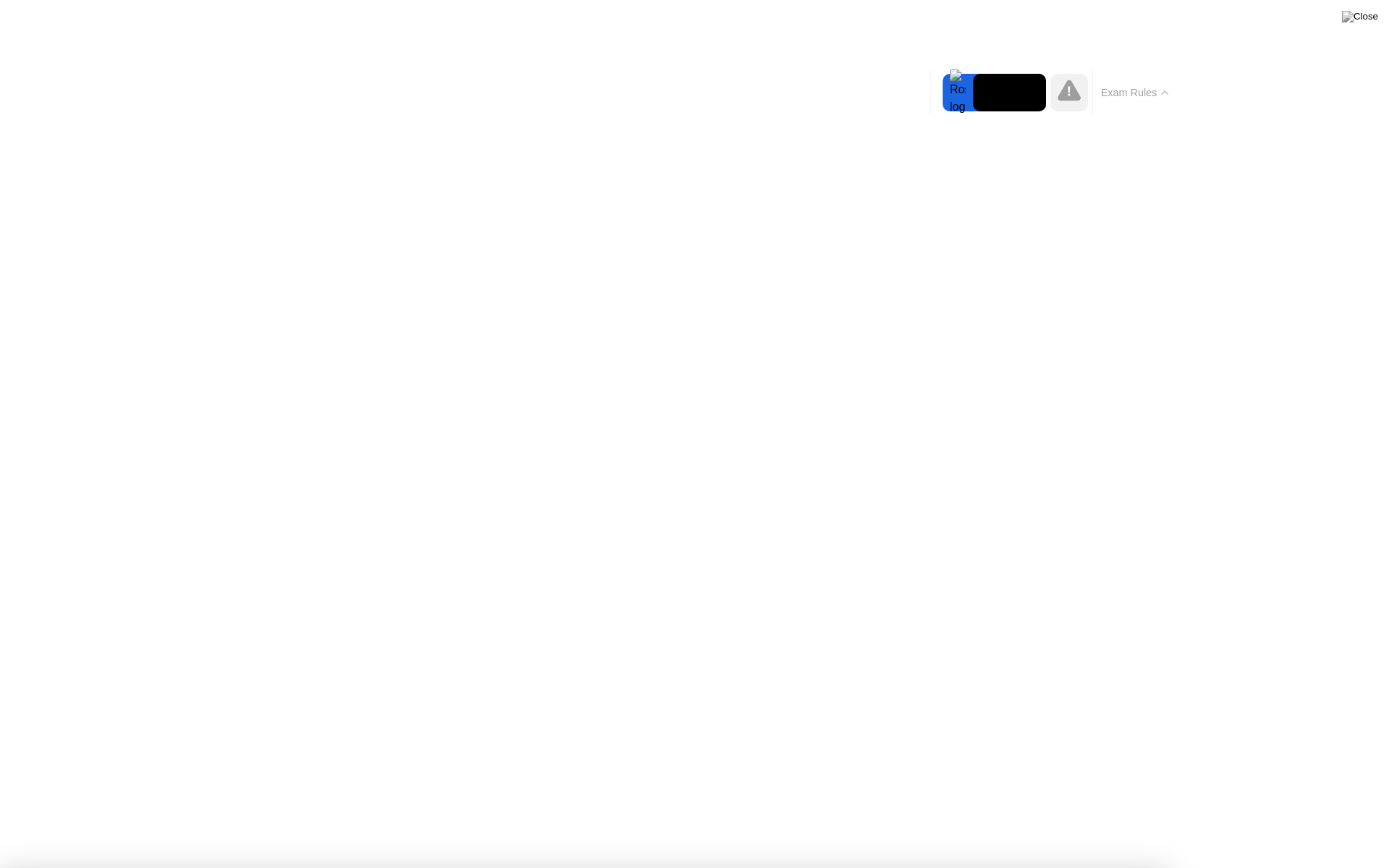
click at [1070, 90] on icon at bounding box center [1069, 91] width 2 height 10
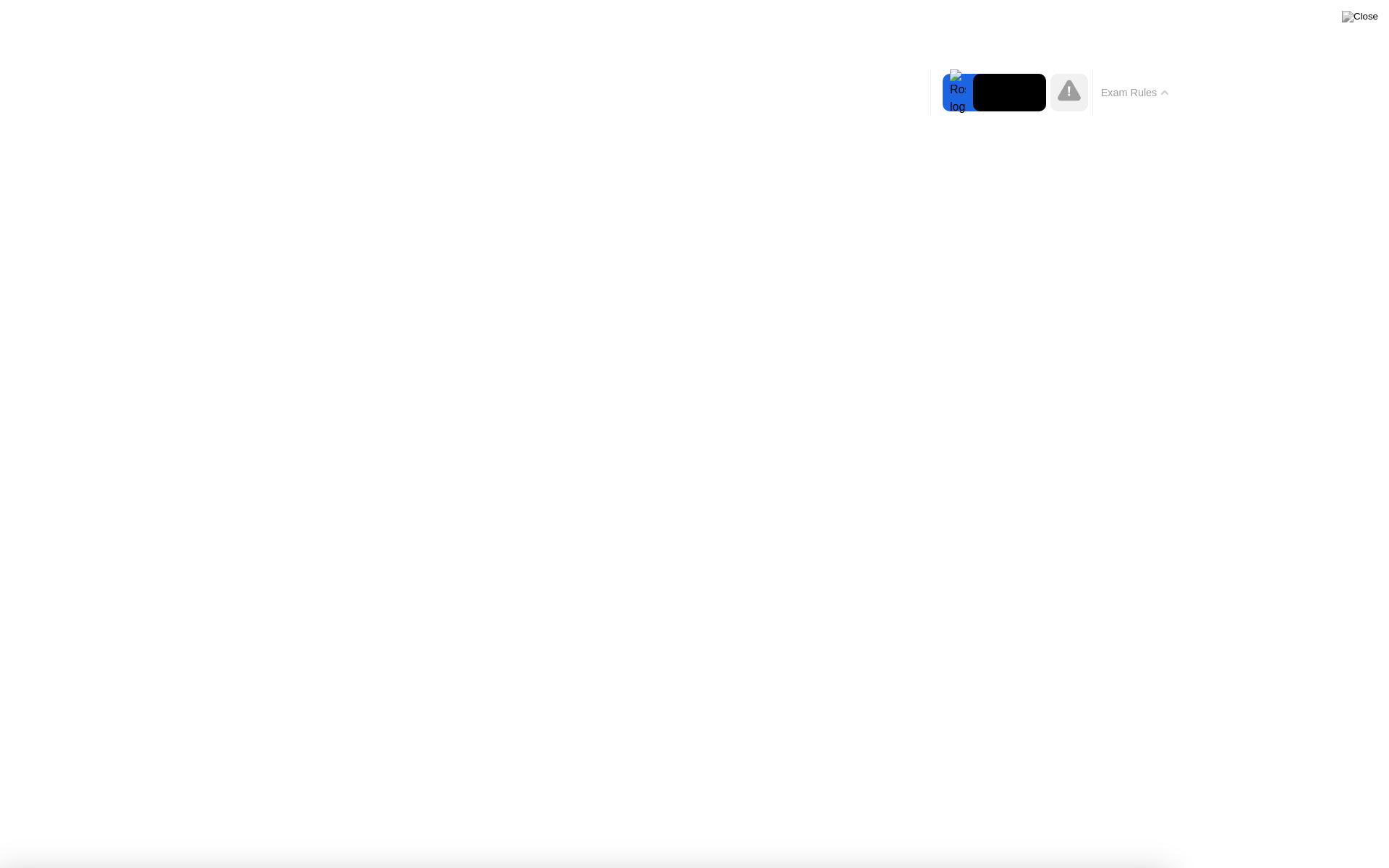
click at [1070, 90] on icon at bounding box center [1069, 91] width 2 height 10
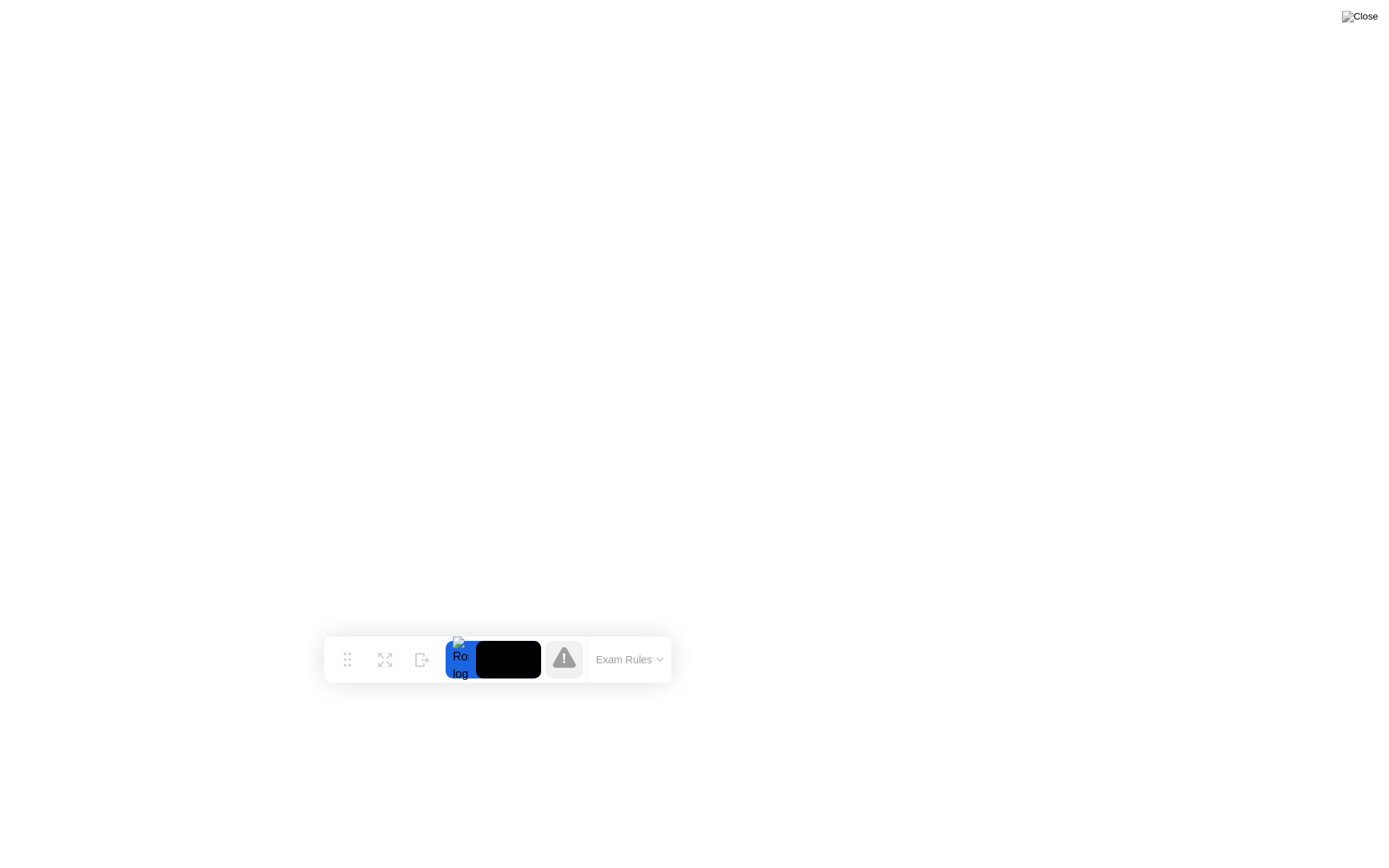
click at [487, 668] on video at bounding box center [509, 659] width 65 height 37
click at [493, 654] on video at bounding box center [509, 659] width 65 height 37
click at [444, 657] on div "Move Expand Hide Exam Rules" at bounding box center [498, 659] width 348 height 46
click at [466, 655] on div at bounding box center [461, 659] width 30 height 37
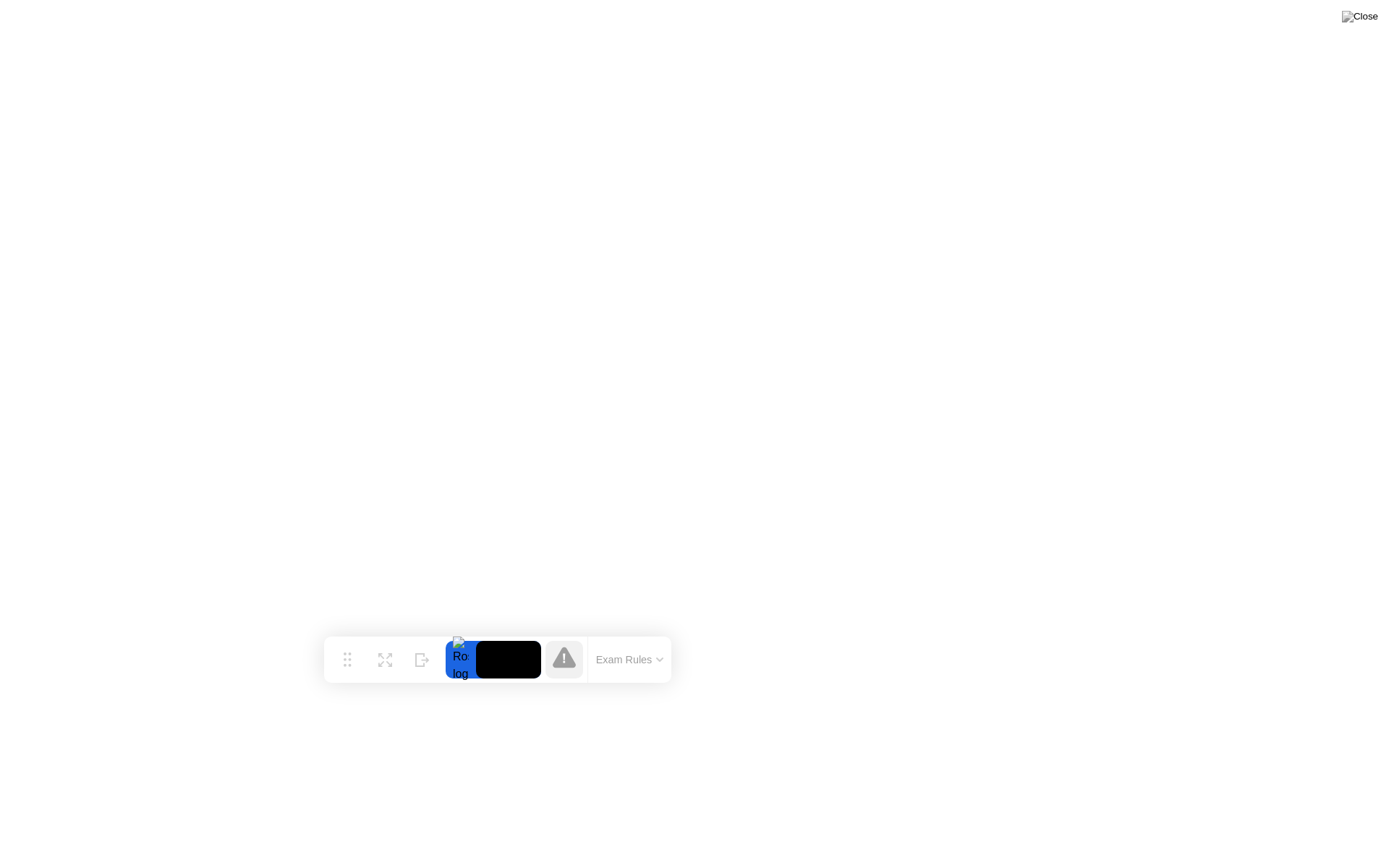
click at [456, 659] on div at bounding box center [461, 659] width 30 height 37
click at [453, 656] on div at bounding box center [461, 659] width 30 height 37
click at [384, 667] on div "Expand" at bounding box center [385, 671] width 26 height 9
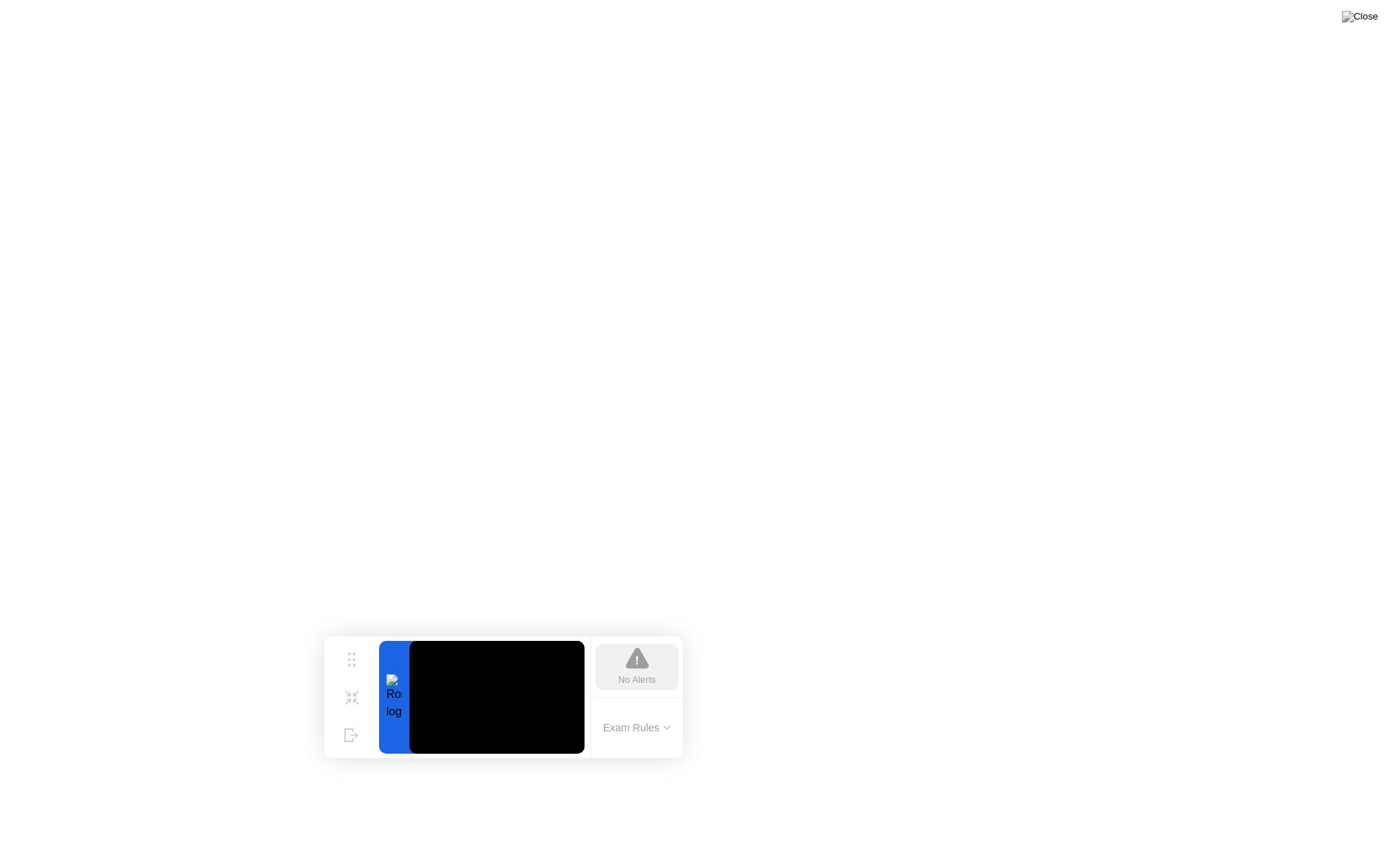
click at [478, 702] on video at bounding box center [497, 697] width 175 height 113
click at [1368, 17] on img at bounding box center [1360, 17] width 37 height 12
